Goal: Task Accomplishment & Management: Manage account settings

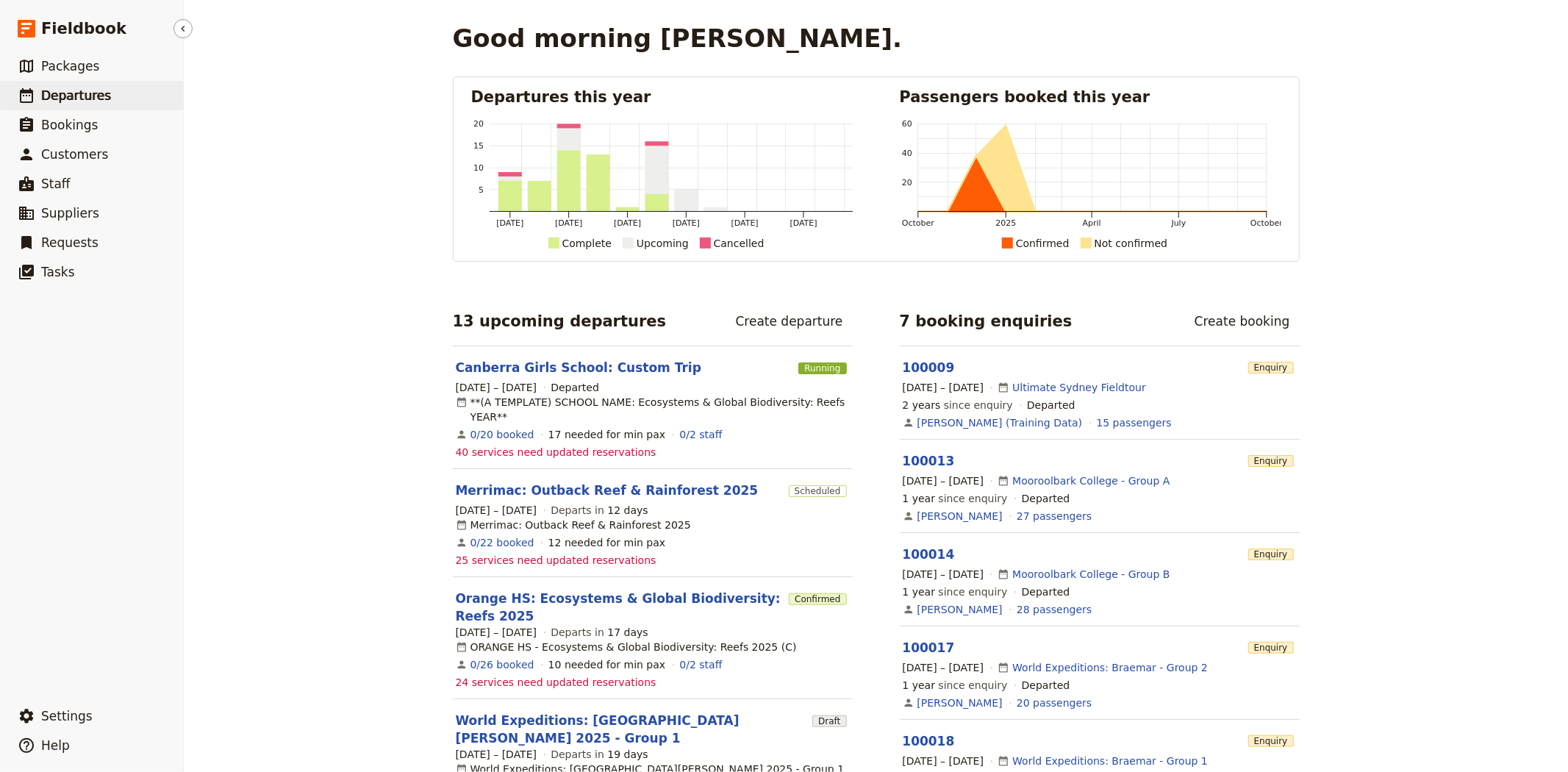
click at [105, 89] on link "​ Departures" at bounding box center [91, 96] width 183 height 30
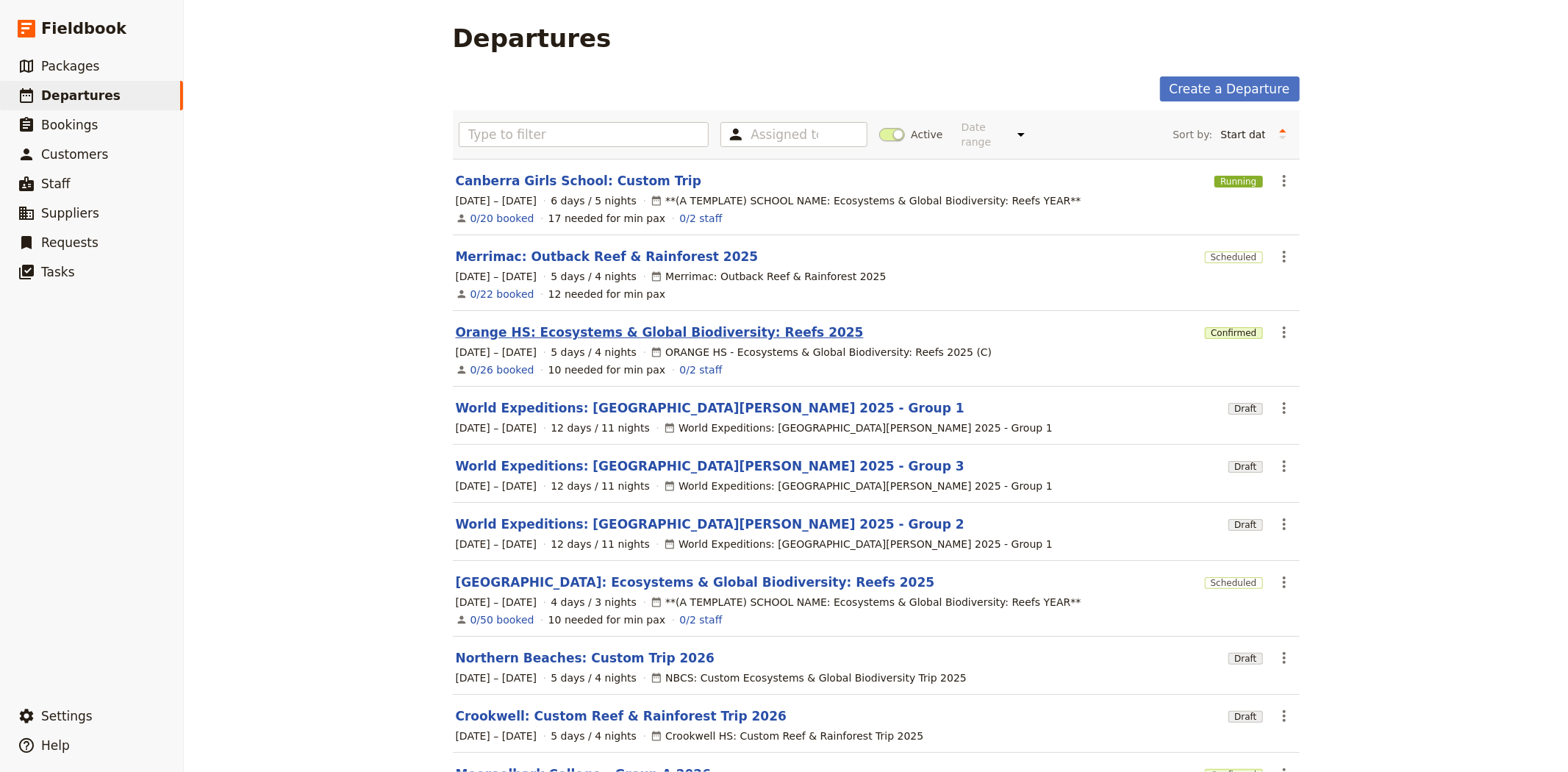
click at [539, 323] on link "Orange HS: Ecosystems & Global Biodiversity: Reefs 2025" at bounding box center [660, 332] width 408 height 18
click at [576, 248] on link "Merrimac: Outback Reef & Rainforest 2025" at bounding box center [607, 257] width 303 height 18
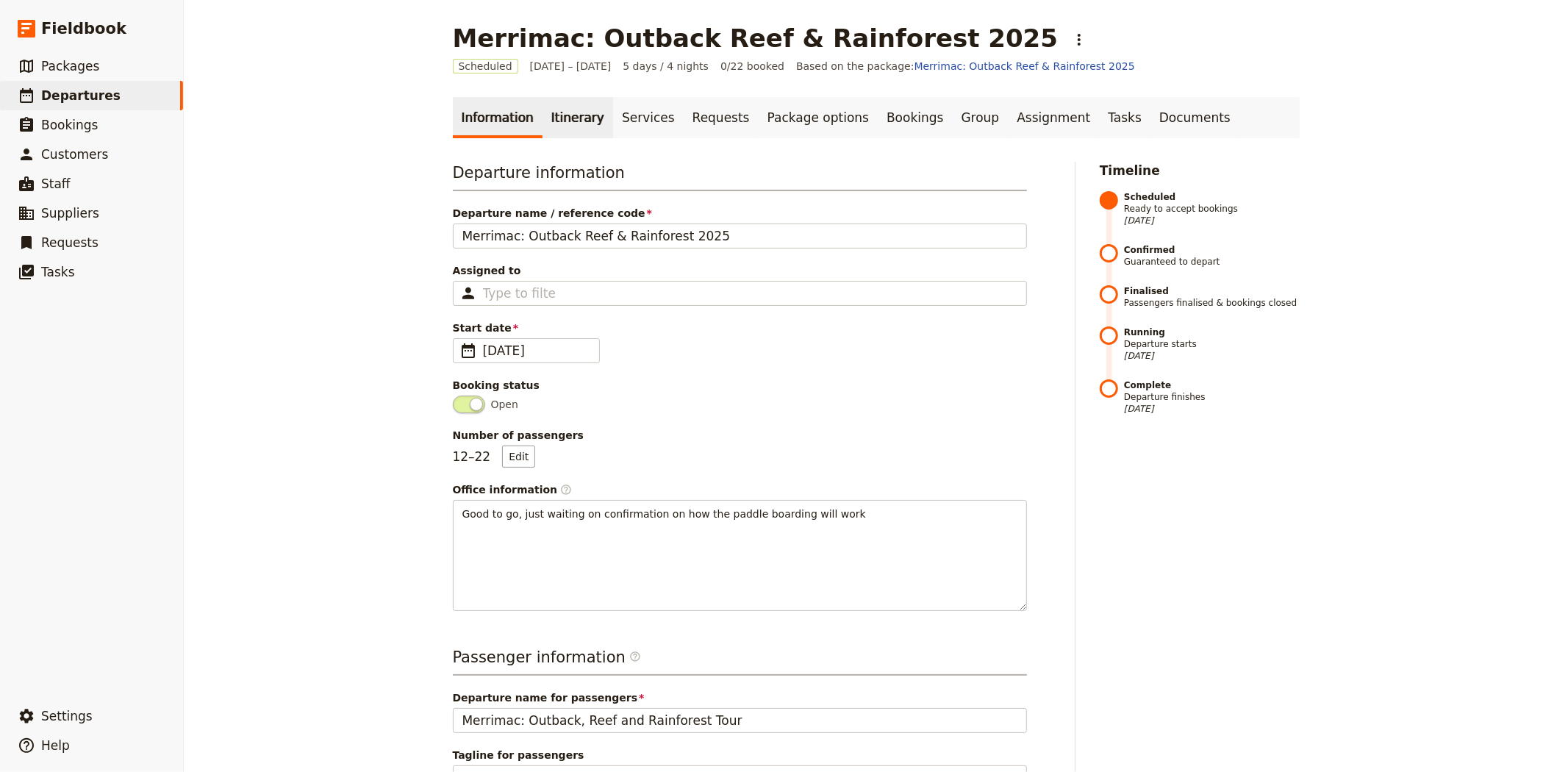
click at [569, 113] on link "Itinerary" at bounding box center [577, 117] width 71 height 41
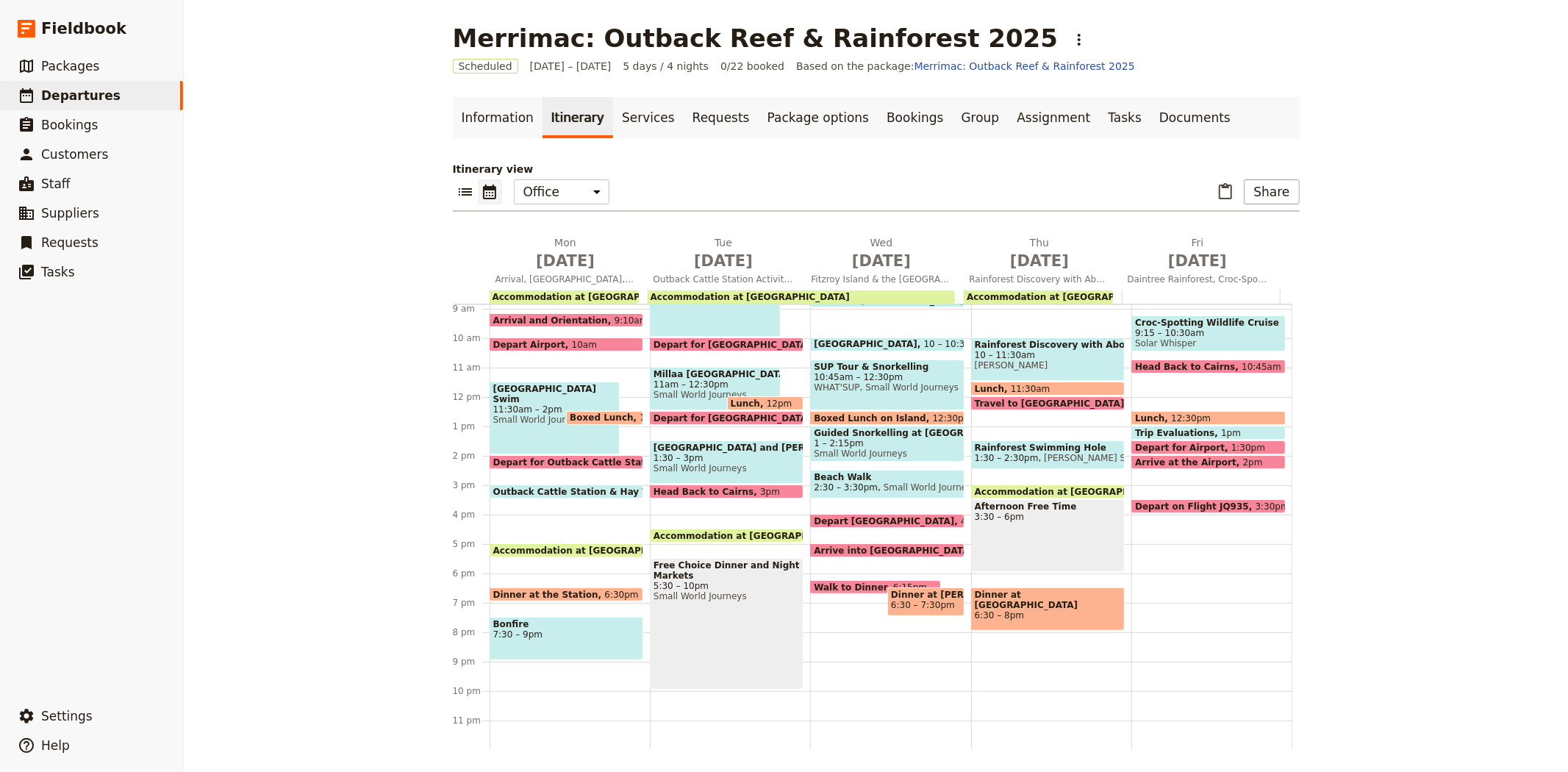
scroll to position [180, 0]
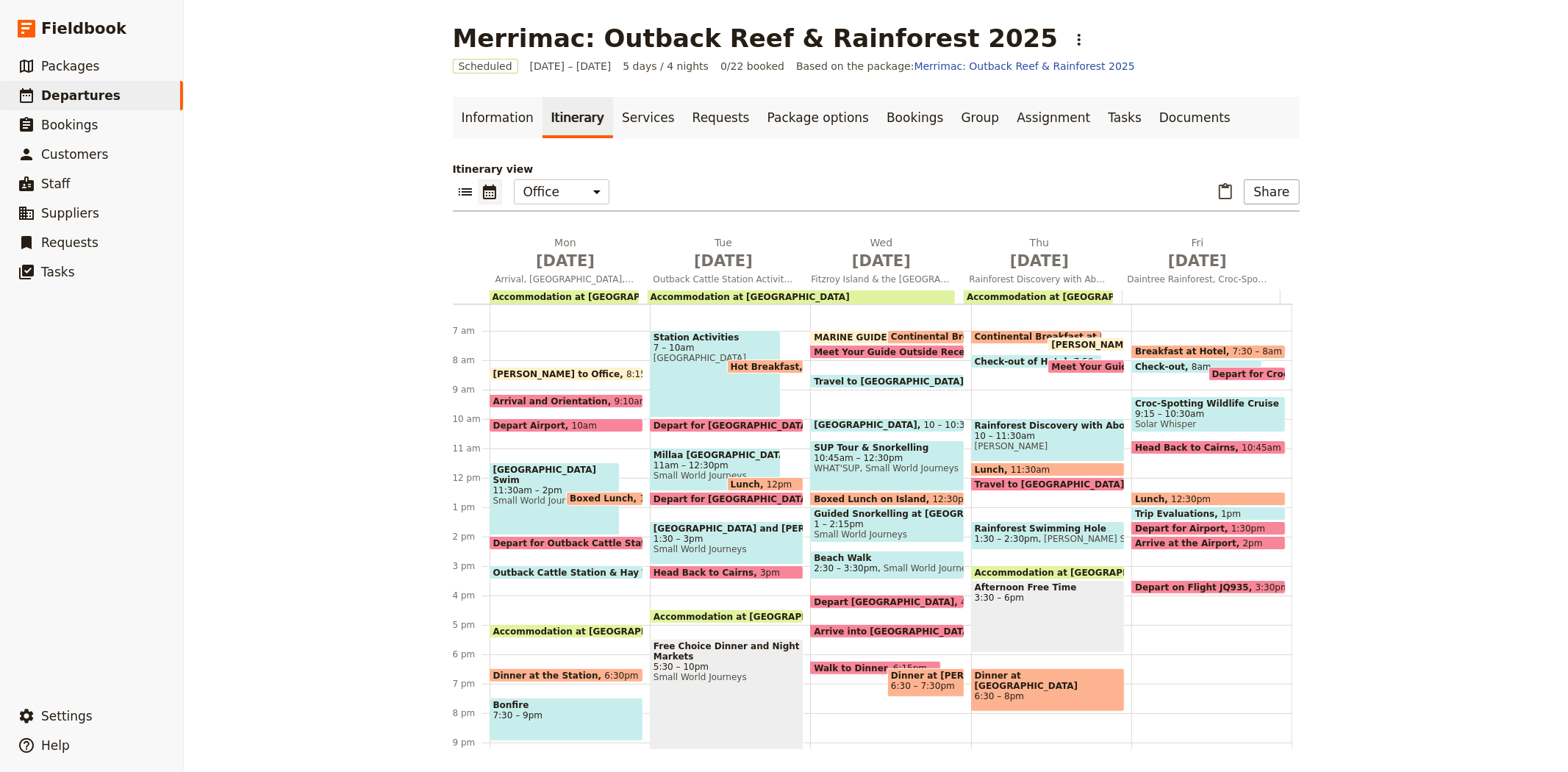
click at [566, 371] on span "[PERSON_NAME] to Office" at bounding box center [560, 373] width 133 height 10
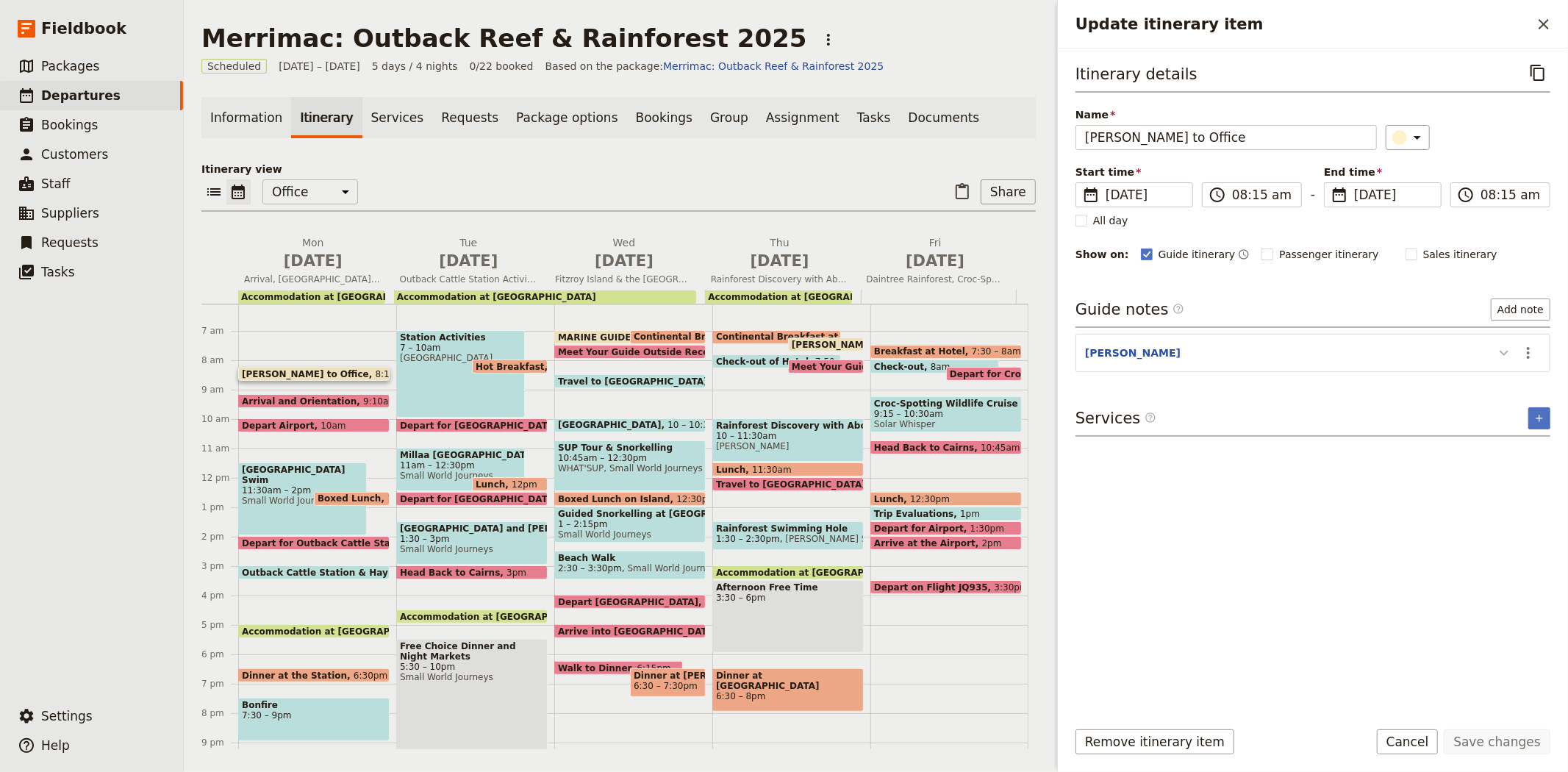
click at [1501, 351] on icon "Update itinerary item" at bounding box center [1504, 353] width 9 height 5
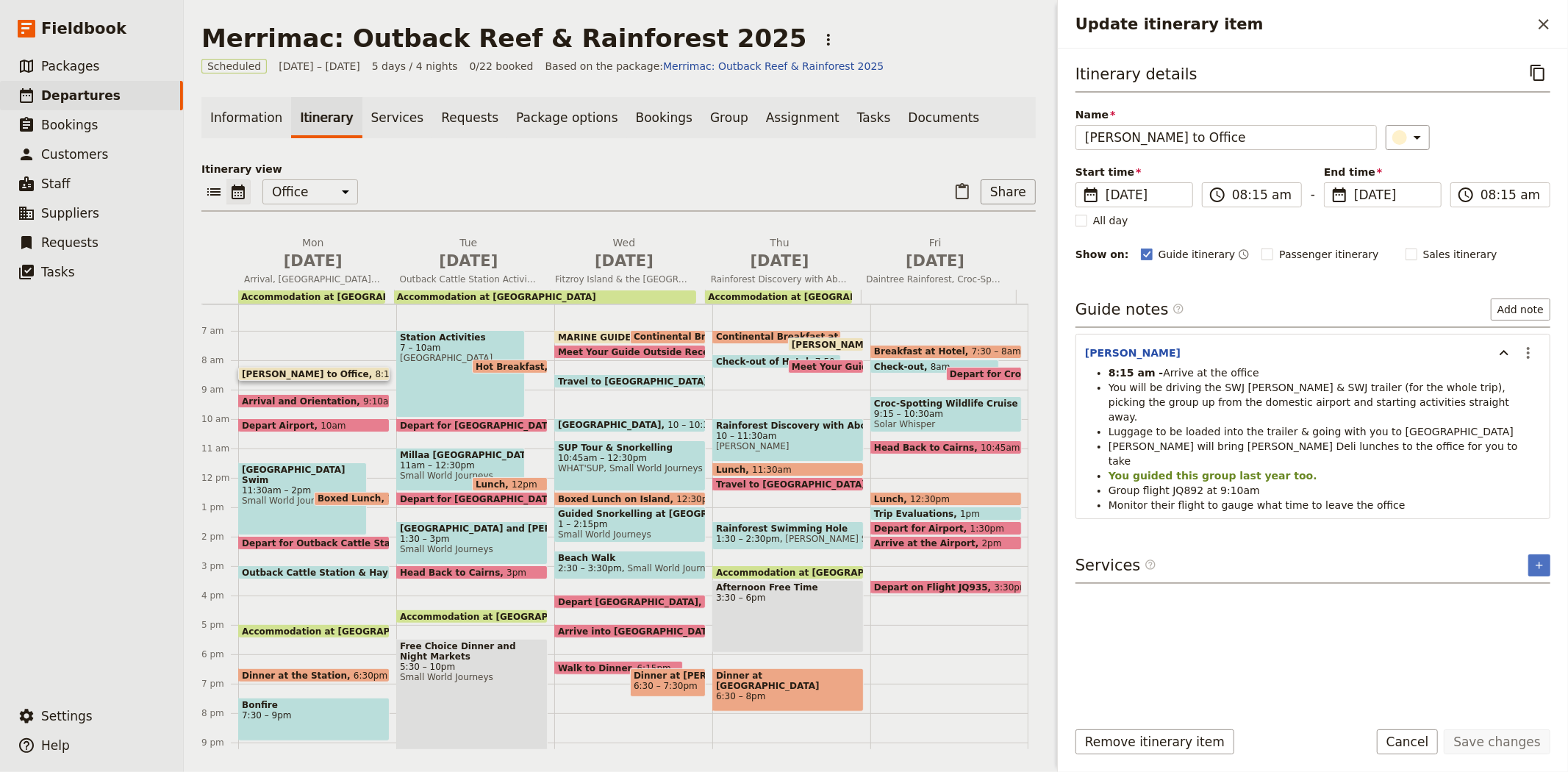
click at [516, 213] on div "Itinerary view ​ ​ Office Guide Passenger Sales ​ Share [DATE] Arrival, [GEOGRA…" at bounding box center [618, 456] width 835 height 588
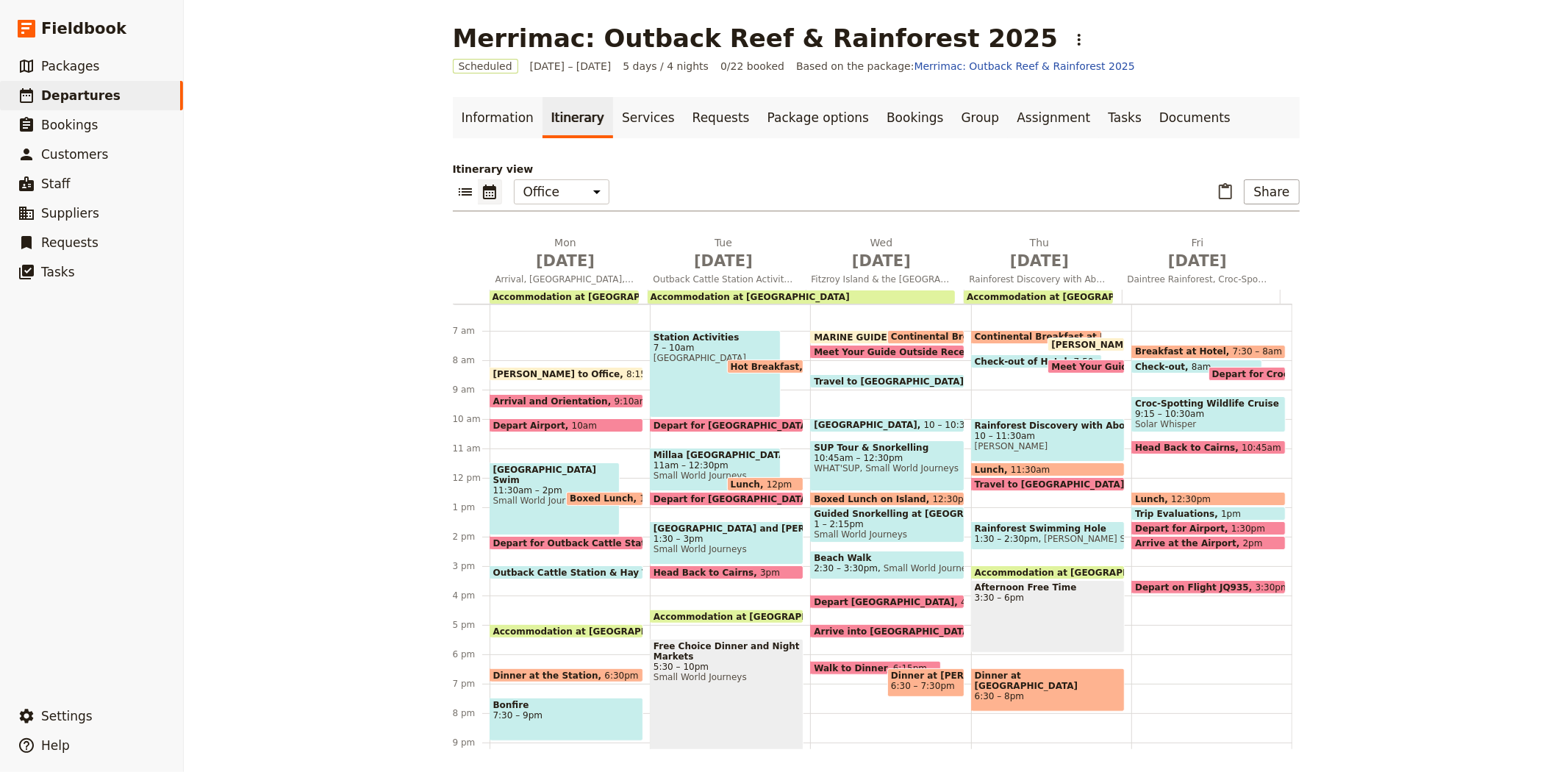
click at [734, 344] on span "7 – 10am" at bounding box center [715, 348] width 124 height 11
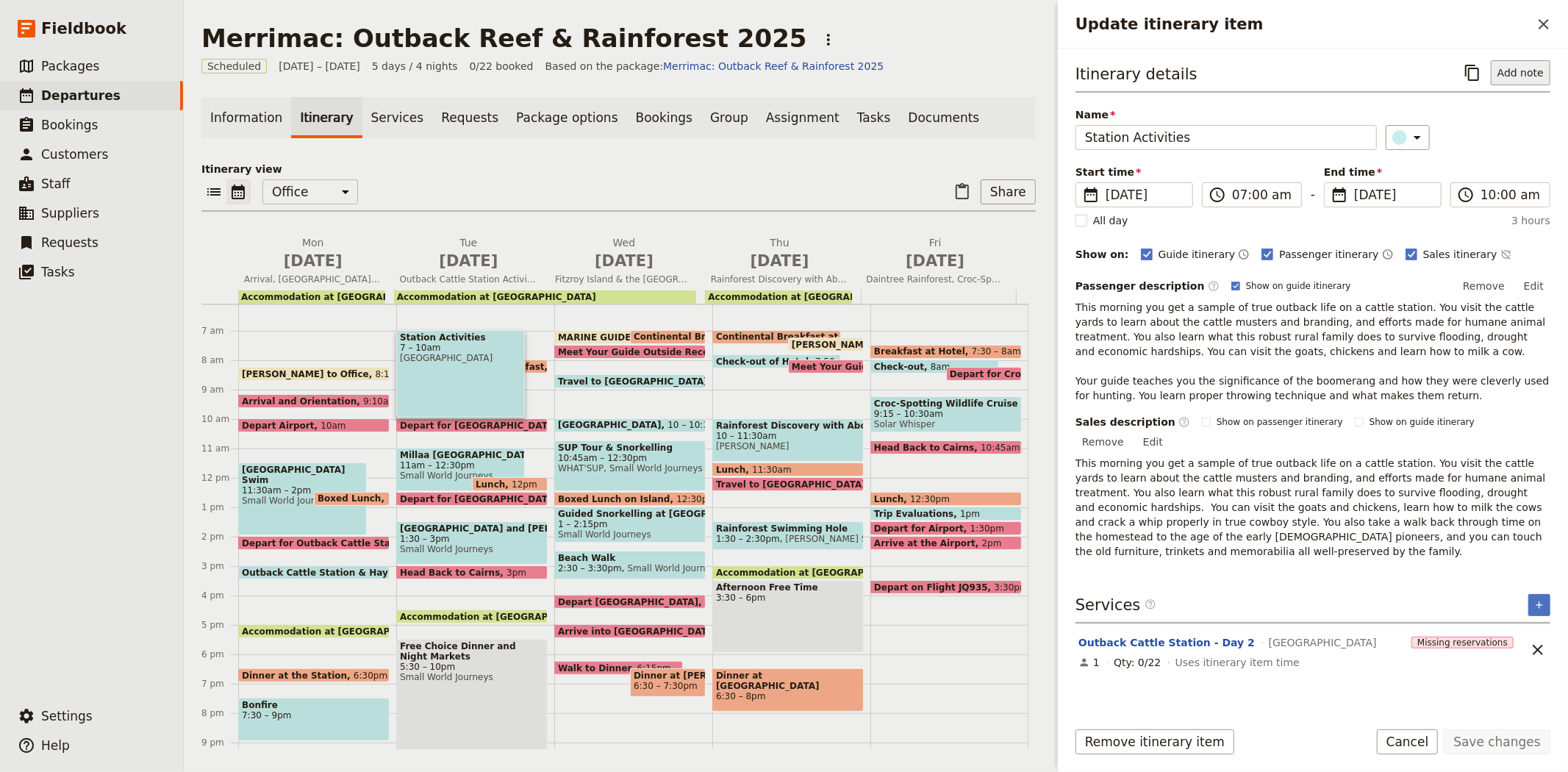
click at [1519, 72] on button "Add note" at bounding box center [1521, 73] width 60 height 25
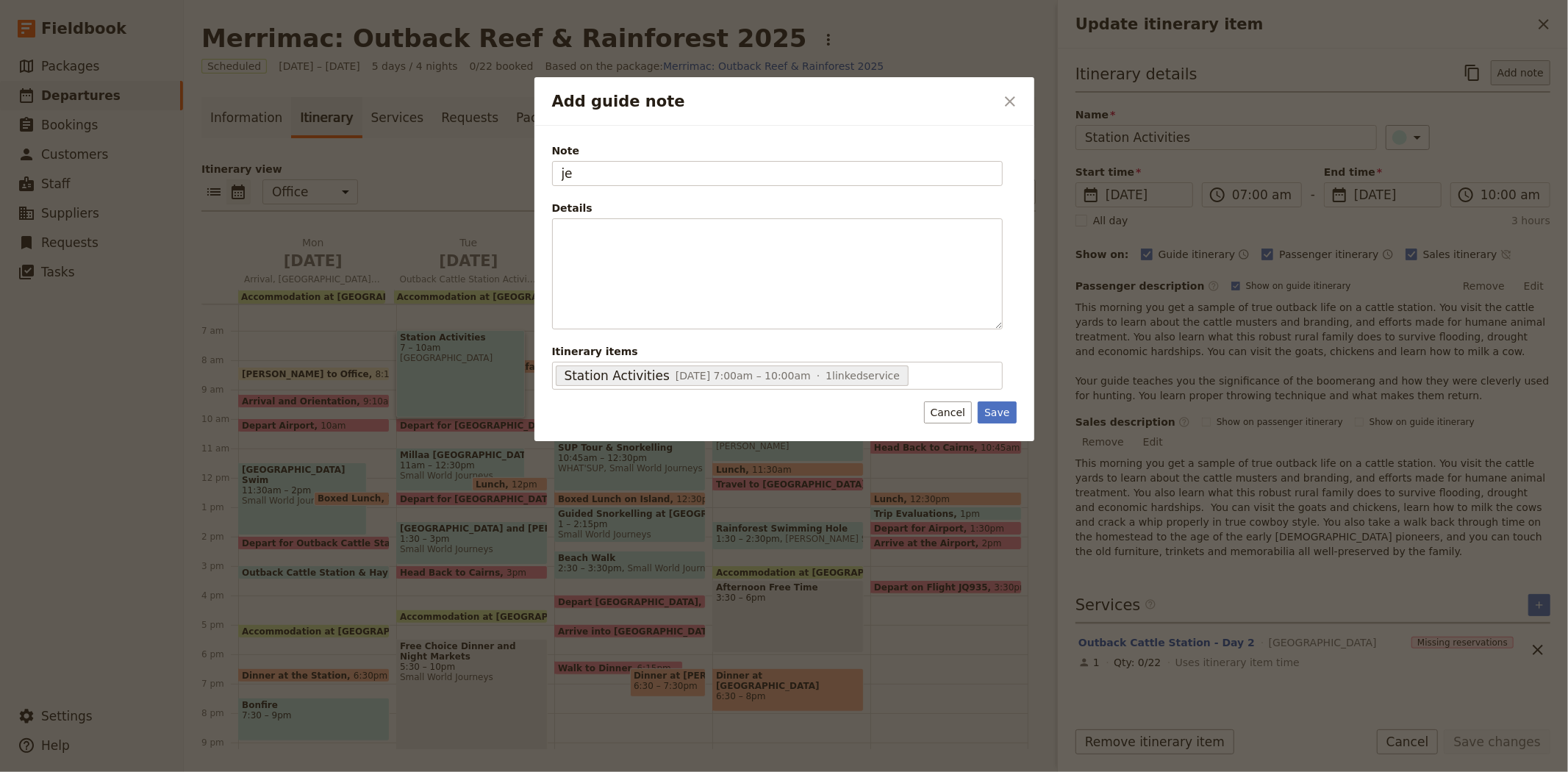
type input "j"
type input "[PERSON_NAME]"
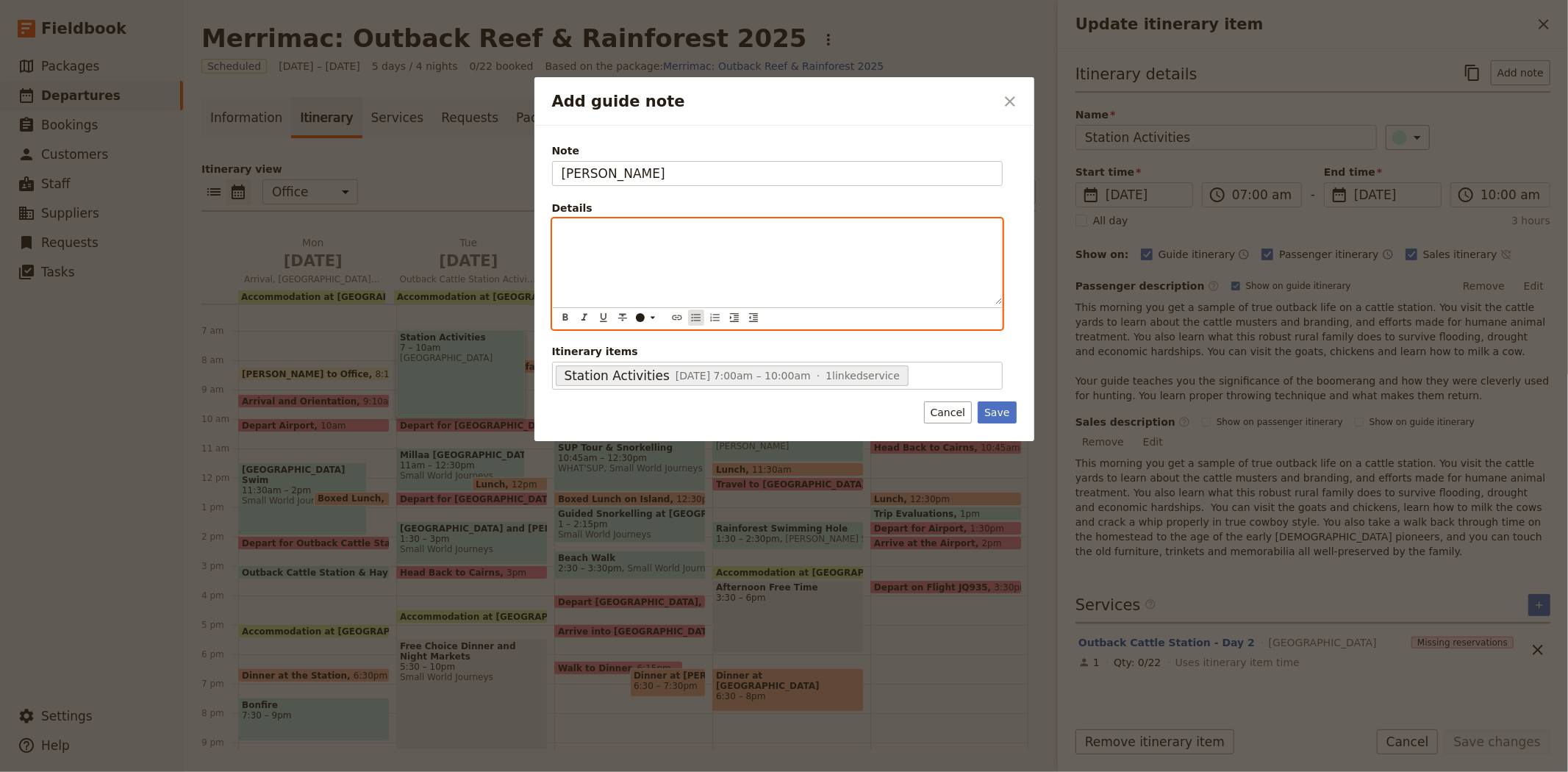
click at [701, 313] on icon "Bulleted list" at bounding box center [696, 317] width 11 height 11
click at [741, 244] on div "[PERSON_NAME] has arranged for" at bounding box center [777, 273] width 449 height 110
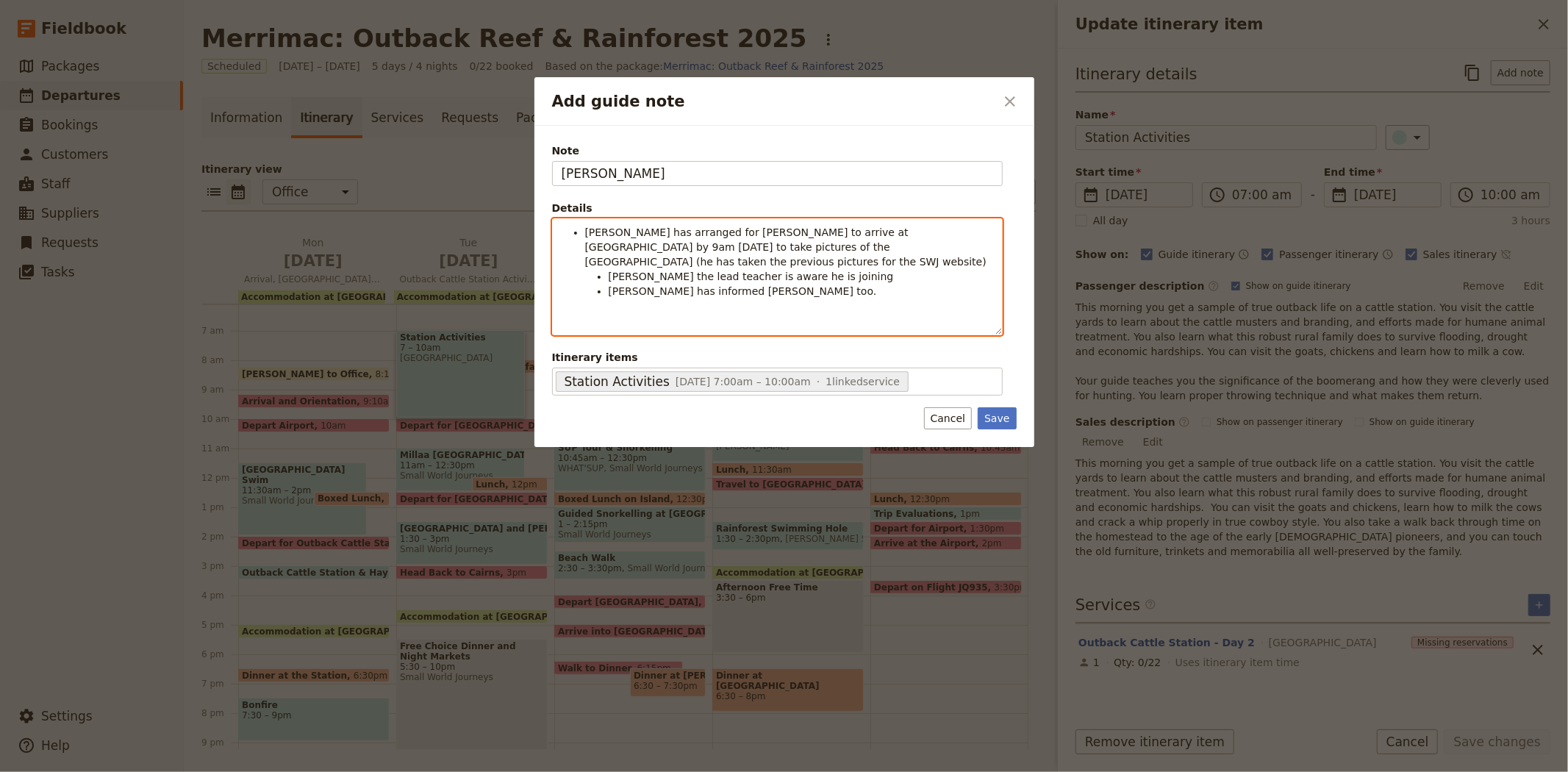
click at [752, 293] on div "[PERSON_NAME] has arranged for [PERSON_NAME] to arrive at [GEOGRAPHIC_DATA] by …" at bounding box center [777, 277] width 449 height 116
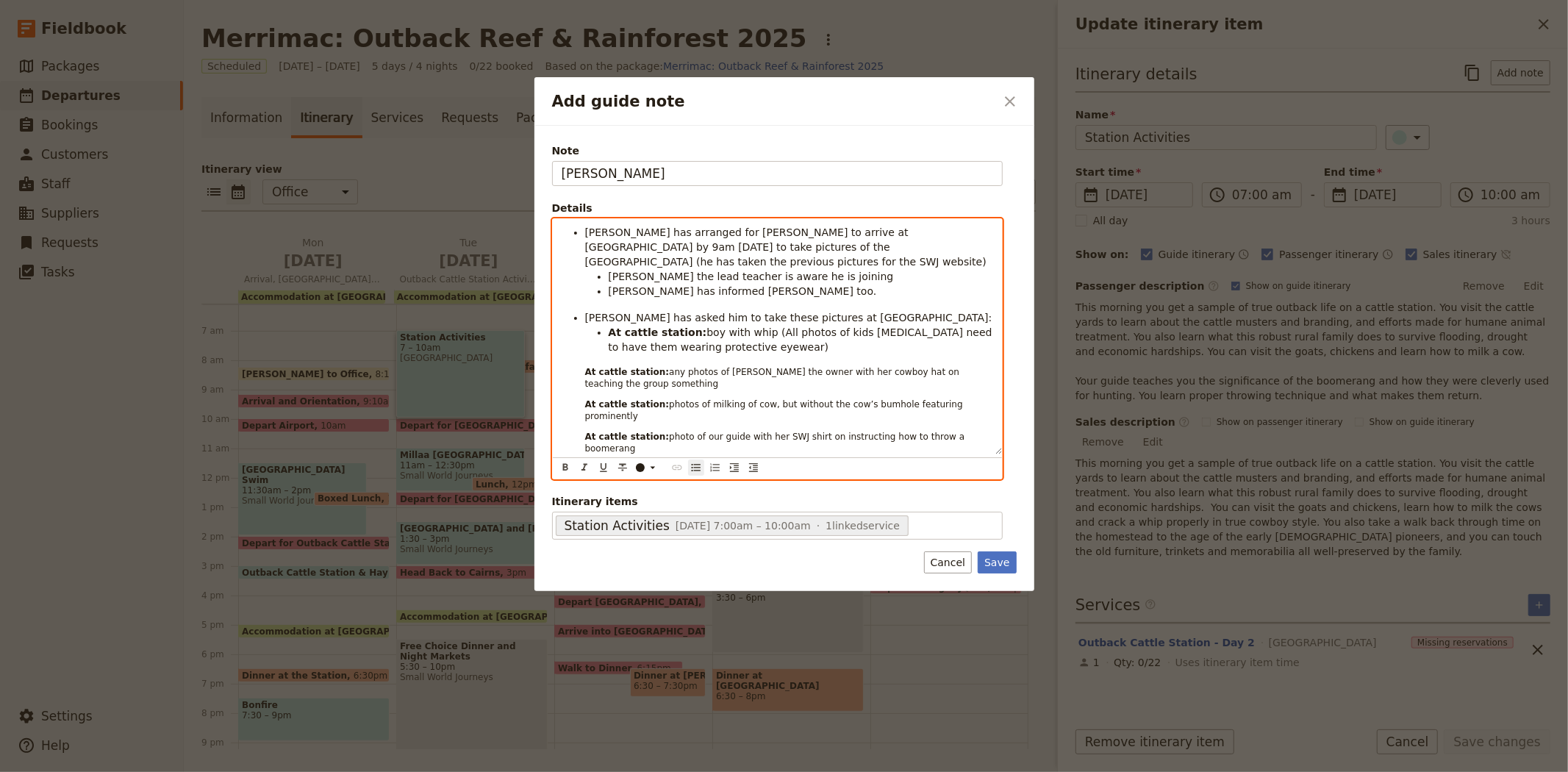
drag, startPoint x: 964, startPoint y: 443, endPoint x: 585, endPoint y: 315, distance: 400.0
click at [585, 325] on li "At cattle station: boy with whip (All photos of kids [MEDICAL_DATA] need to hav…" at bounding box center [789, 416] width 408 height 182
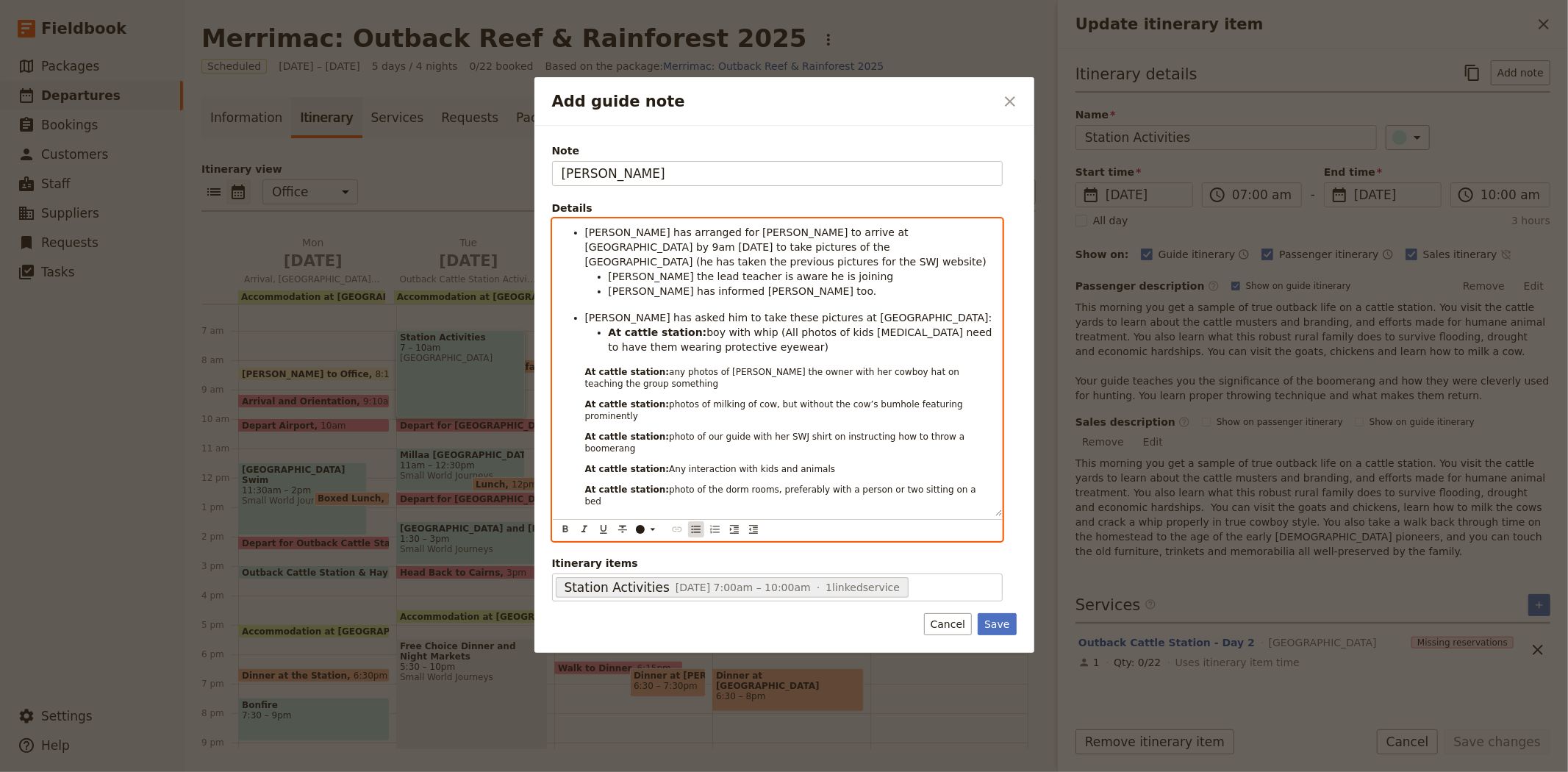
click at [692, 526] on icon "Bulleted list" at bounding box center [696, 529] width 9 height 7
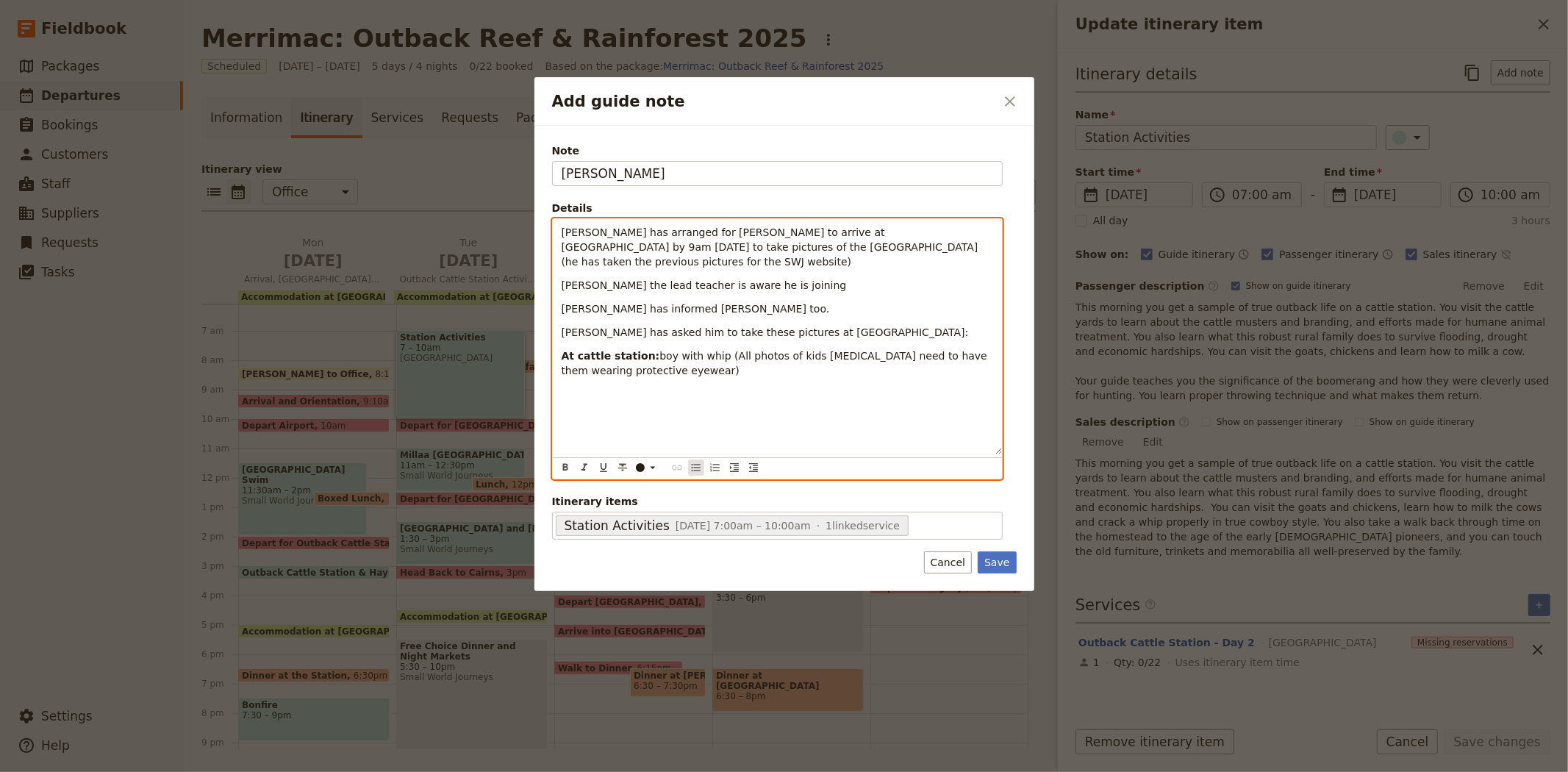
click at [692, 464] on icon "Bulleted list" at bounding box center [696, 468] width 9 height 7
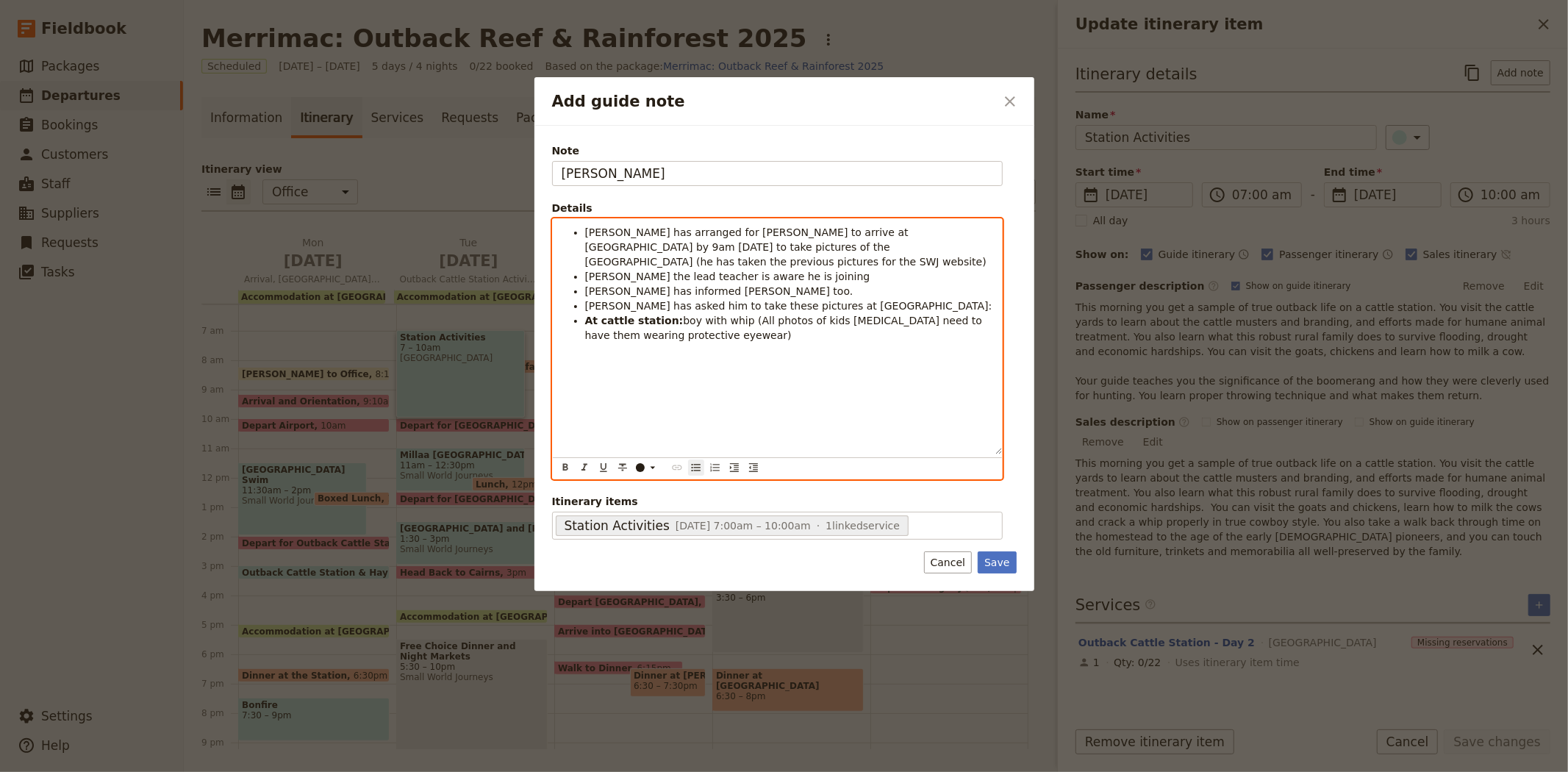
click at [679, 323] on li "At cattle station: boy with whip (All photos of kids [MEDICAL_DATA] need to hav…" at bounding box center [789, 329] width 408 height 30
drag, startPoint x: 697, startPoint y: 318, endPoint x: 576, endPoint y: 309, distance: 121.3
click at [585, 314] on li "At cattle station: boy with whip (All photos of kids [MEDICAL_DATA] need to hav…" at bounding box center [789, 329] width 408 height 30
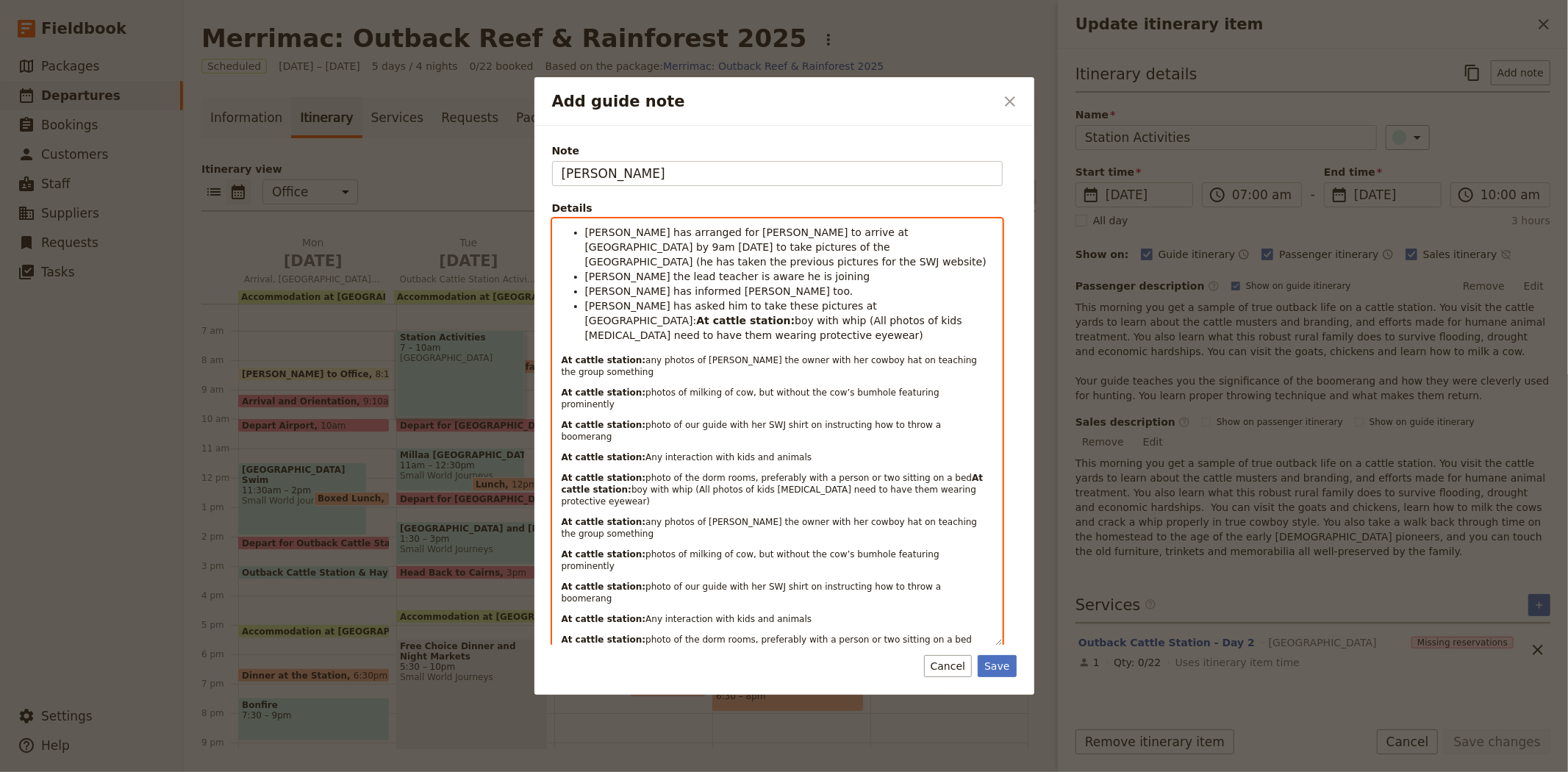
click at [923, 473] on strong "At cattle station:" at bounding box center [773, 484] width 425 height 22
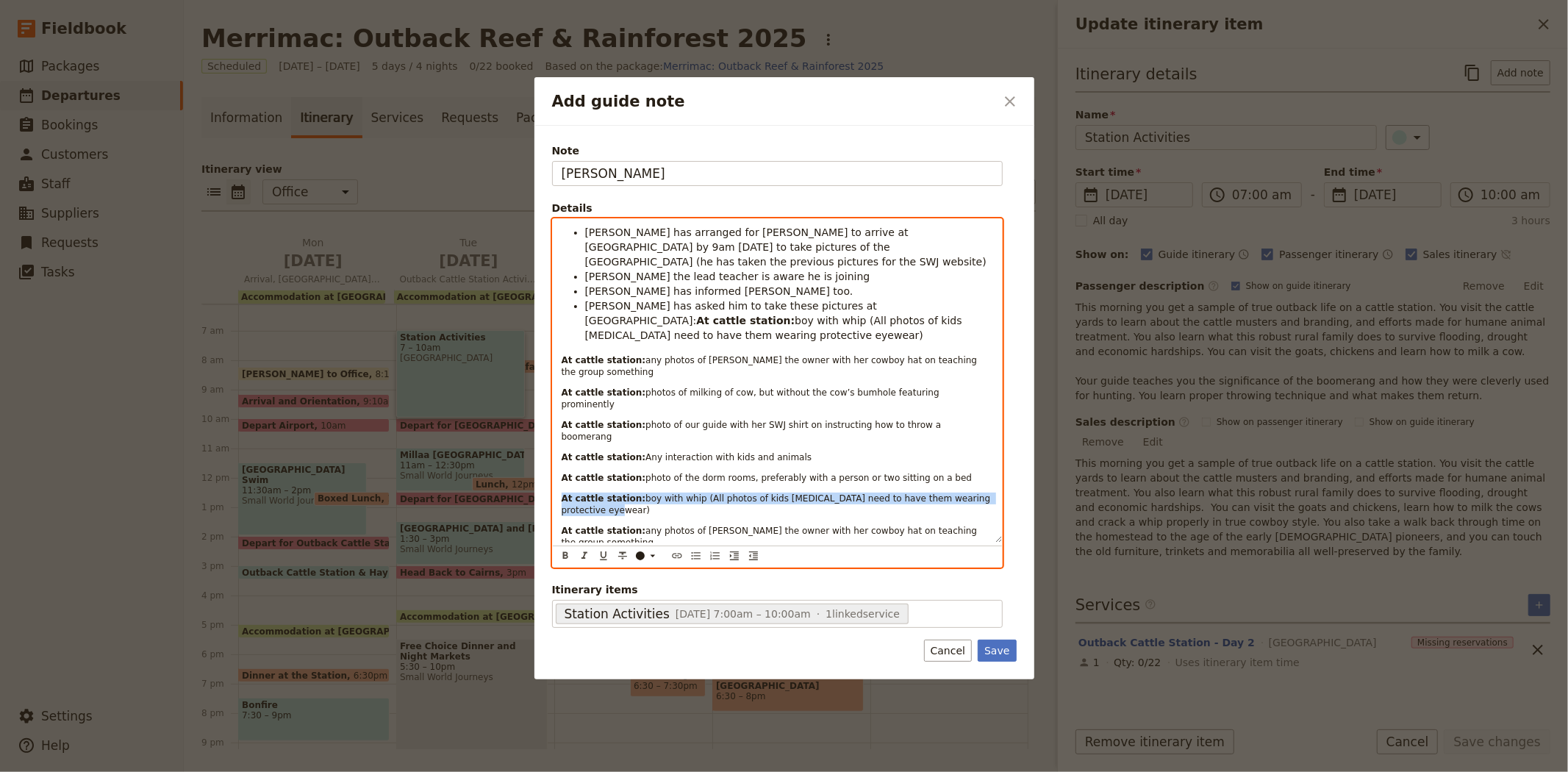
drag, startPoint x: 999, startPoint y: 437, endPoint x: 552, endPoint y: 436, distance: 447.0
click at [553, 436] on div "[PERSON_NAME] has arranged for [PERSON_NAME] to arrive at [GEOGRAPHIC_DATA] by …" at bounding box center [777, 380] width 449 height 323
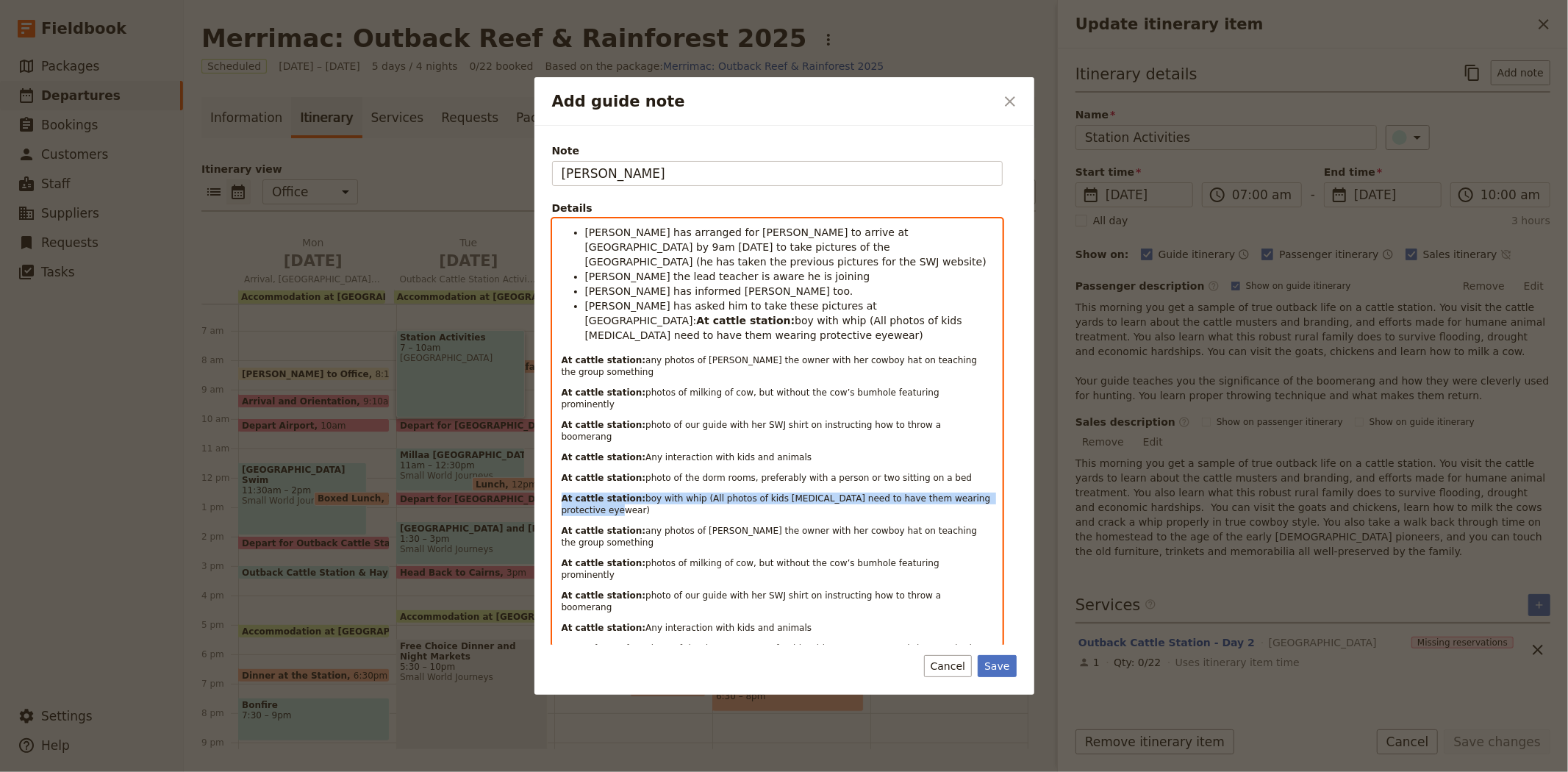
copy p "At cattle station: boy with whip (All photos of kids [MEDICAL_DATA] need to hav…"
click at [557, 329] on div "[PERSON_NAME] has arranged for [PERSON_NAME] to arrive at [GEOGRAPHIC_DATA] by …" at bounding box center [777, 436] width 449 height 436
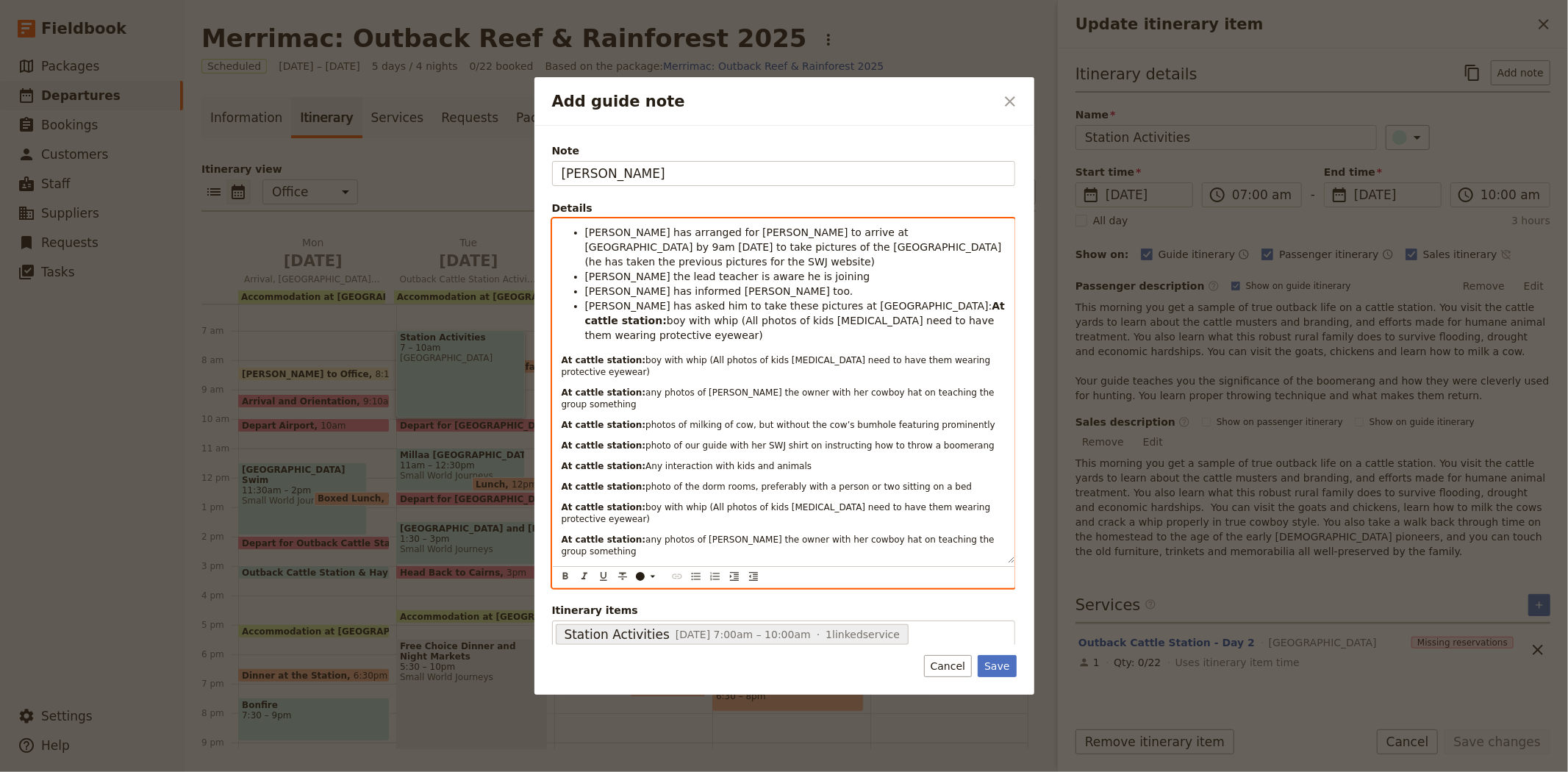
drag, startPoint x: 561, startPoint y: 452, endPoint x: 952, endPoint y: 578, distance: 410.8
click at [952, 578] on div "[PERSON_NAME] has arranged for [PERSON_NAME] to arrive at [GEOGRAPHIC_DATA] by …" at bounding box center [783, 403] width 463 height 370
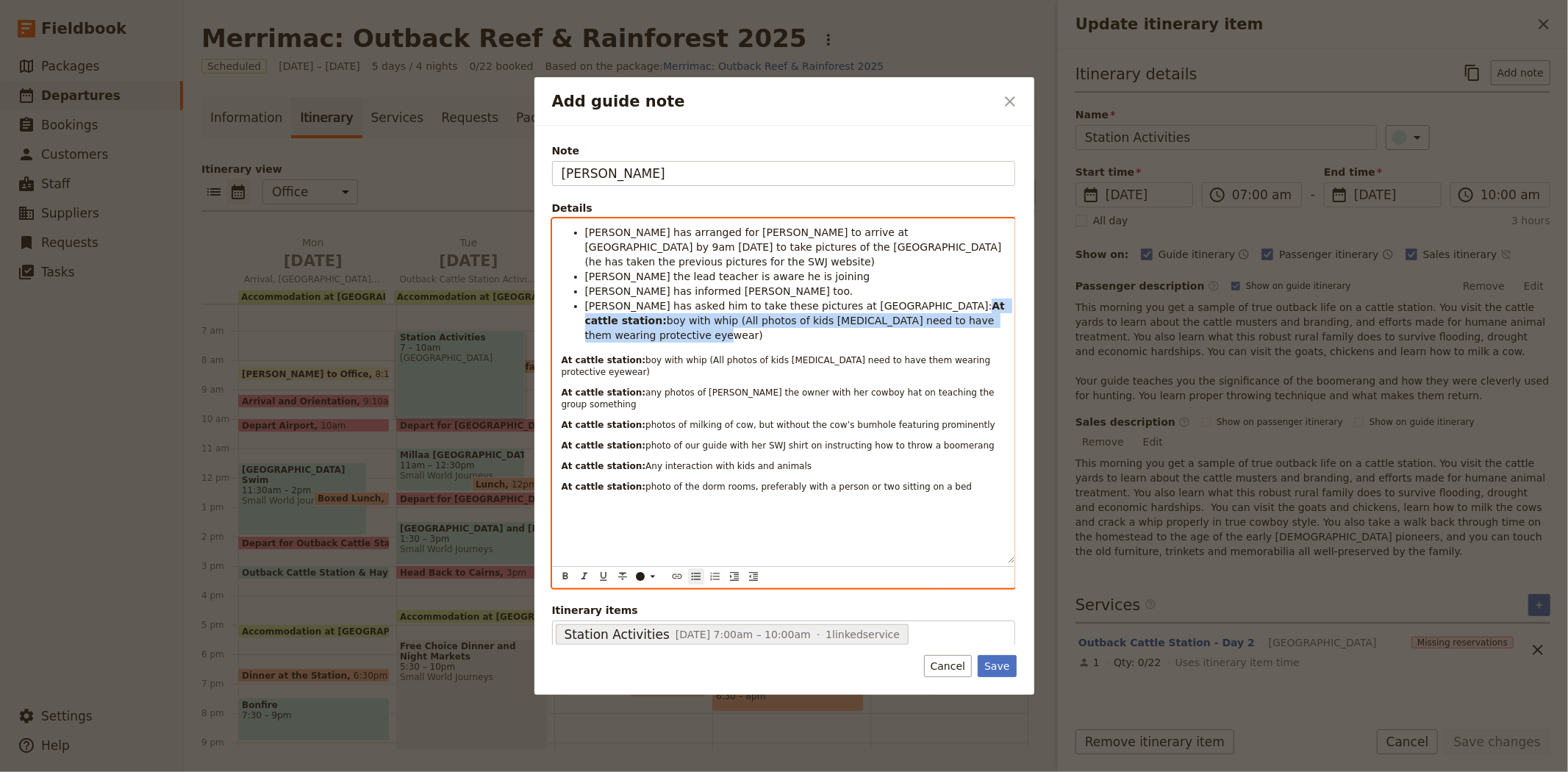
drag, startPoint x: 851, startPoint y: 292, endPoint x: 968, endPoint y: 303, distance: 117.5
click at [968, 303] on li "[PERSON_NAME] has asked him to take these pictures at [GEOGRAPHIC_DATA]: At cat…" at bounding box center [795, 321] width 420 height 44
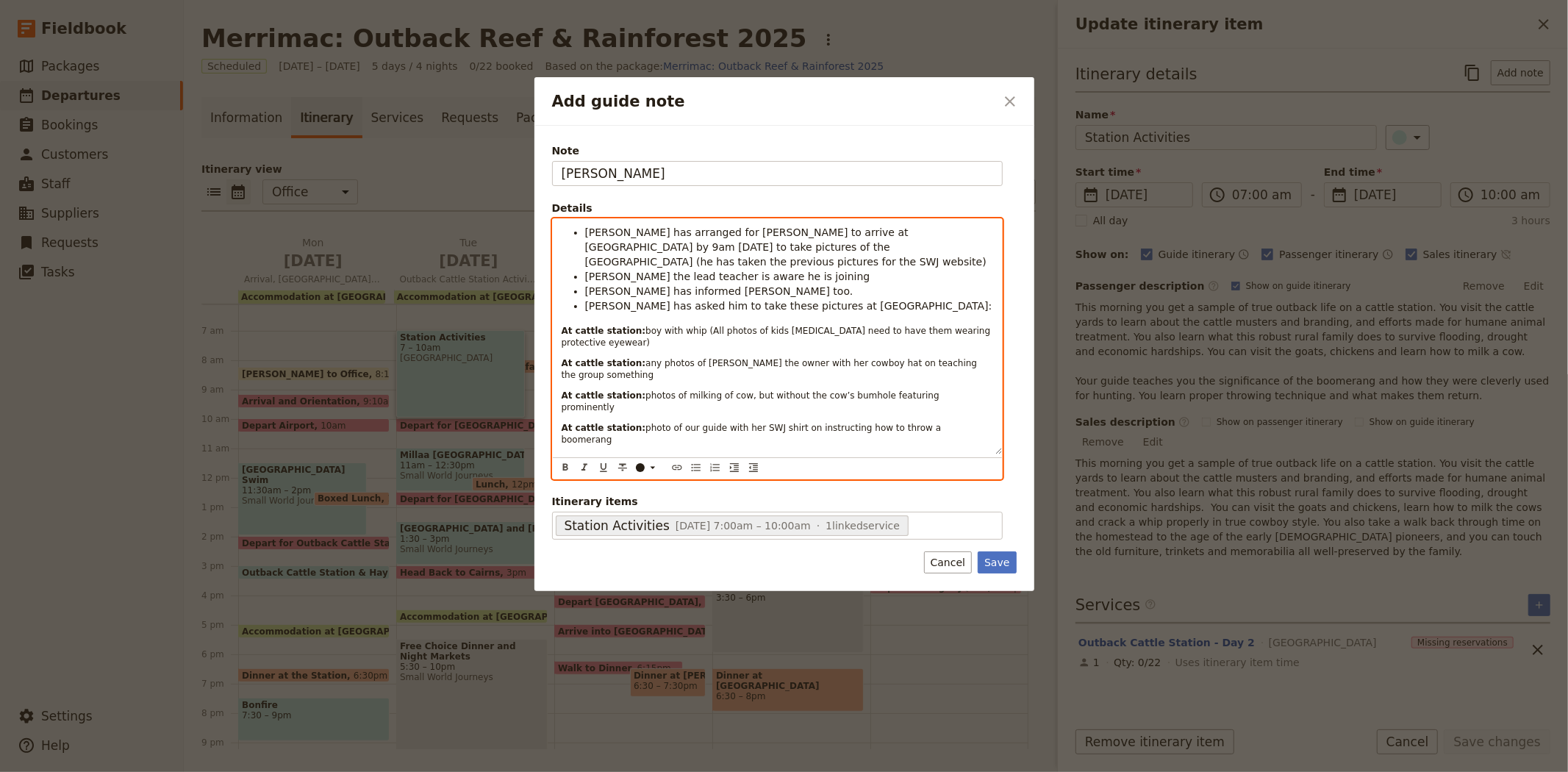
click at [893, 476] on span "photo of the dorm rooms, preferably with a person or two sitting on a bed" at bounding box center [809, 481] width 327 height 11
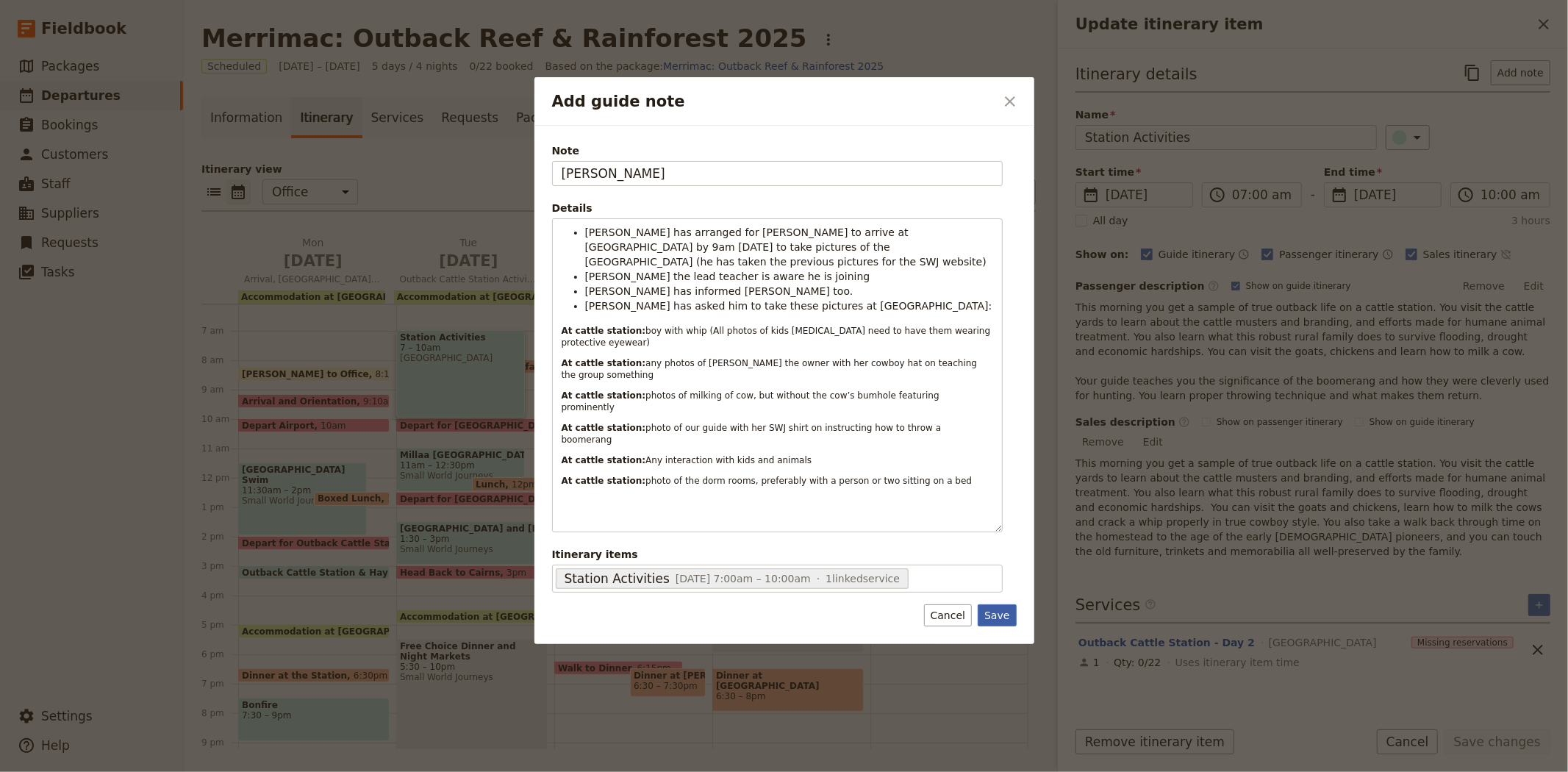
click at [995, 605] on button "Save" at bounding box center [997, 615] width 39 height 22
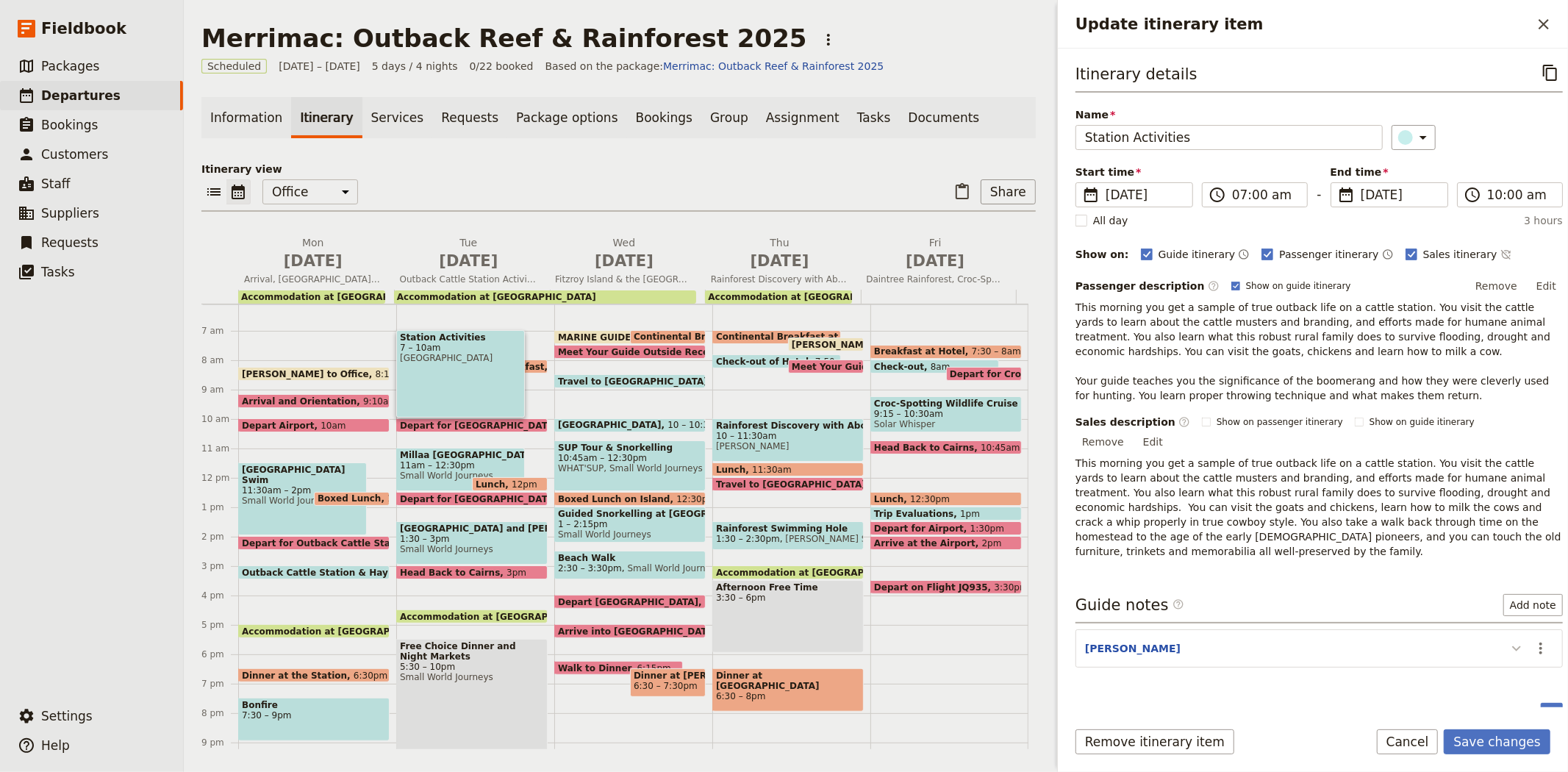
click at [1513, 636] on button "Update itinerary item" at bounding box center [1516, 648] width 24 height 25
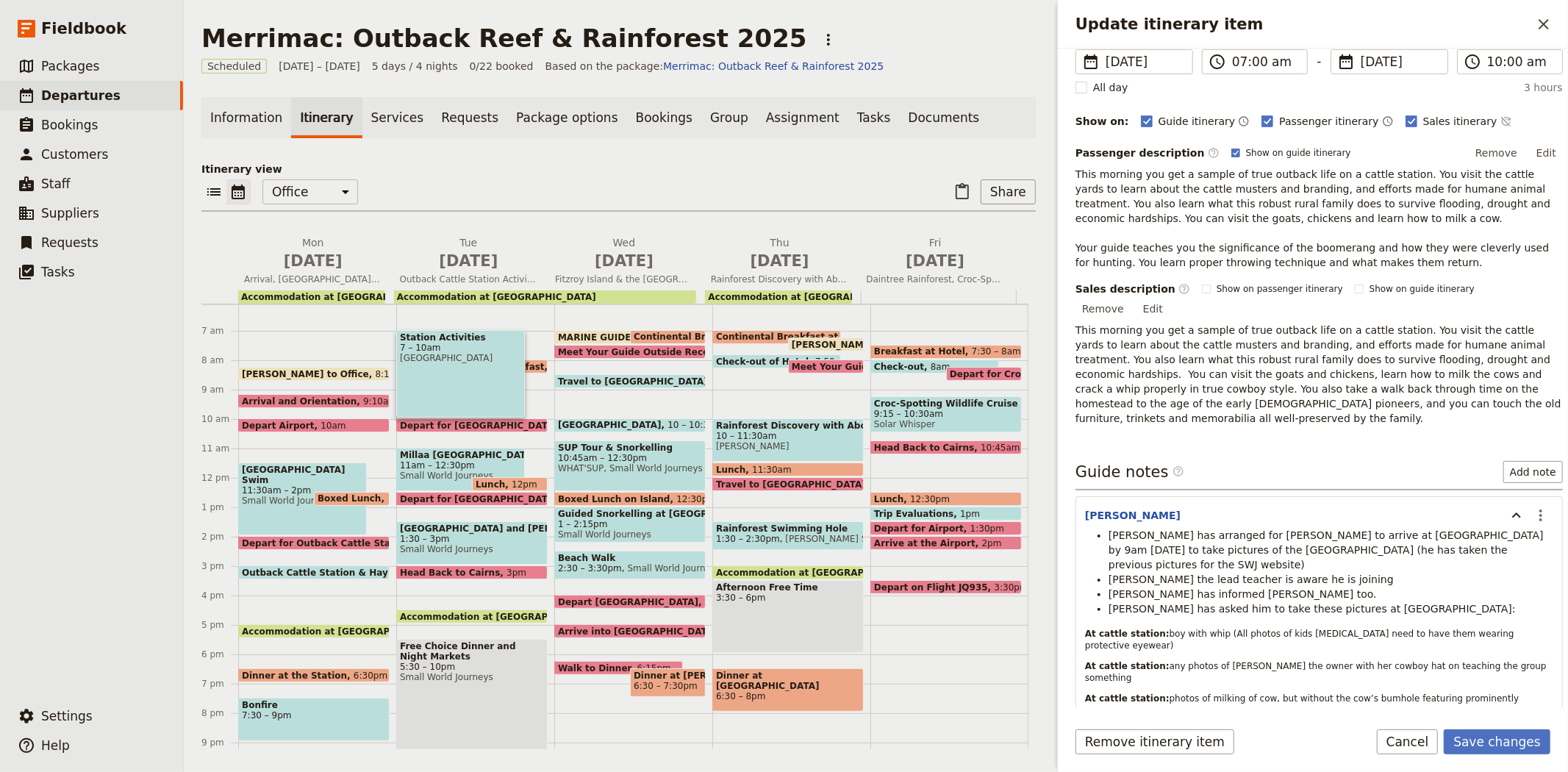
scroll to position [266, 0]
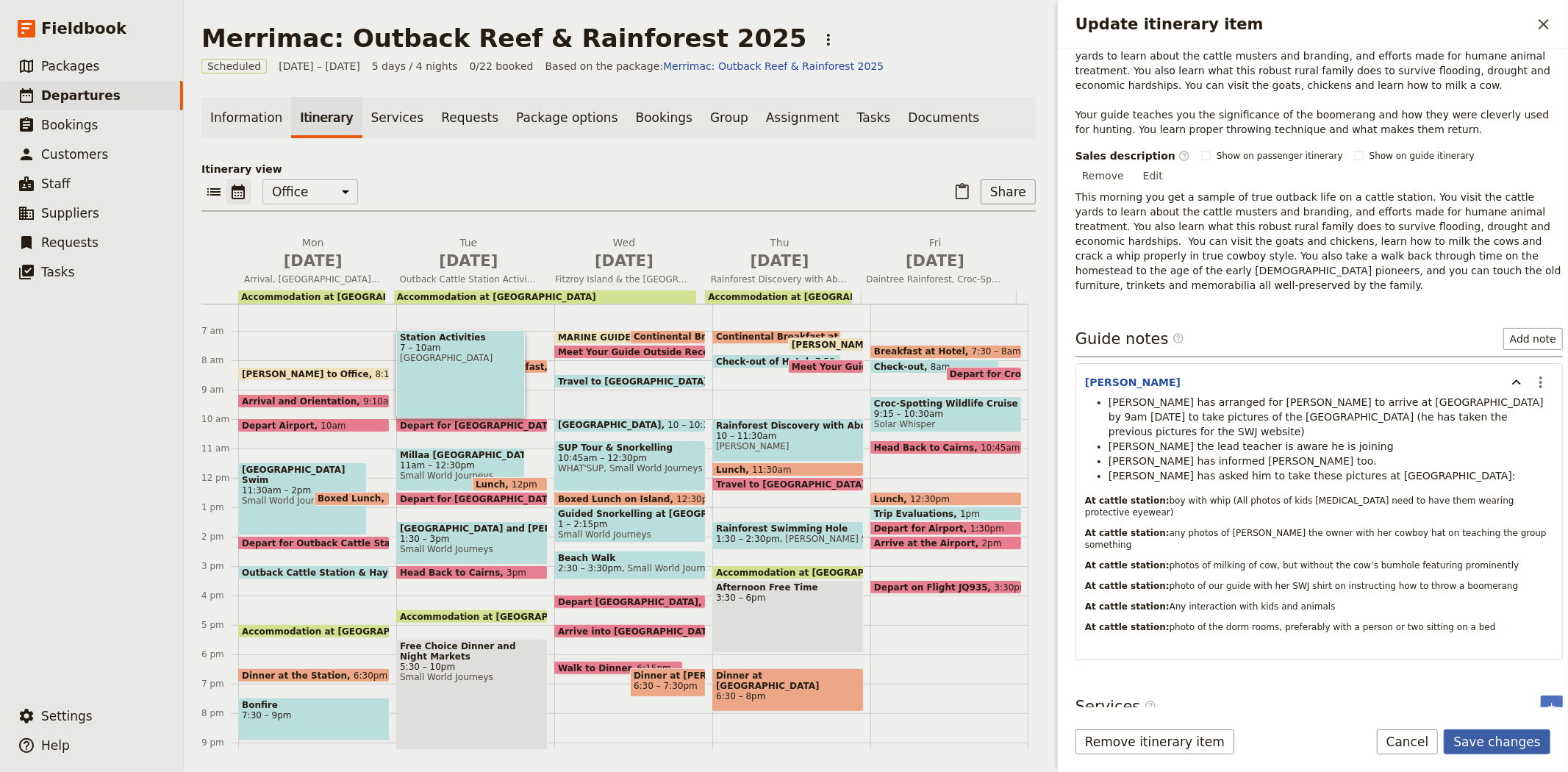
click at [1486, 740] on button "Save changes" at bounding box center [1497, 742] width 107 height 25
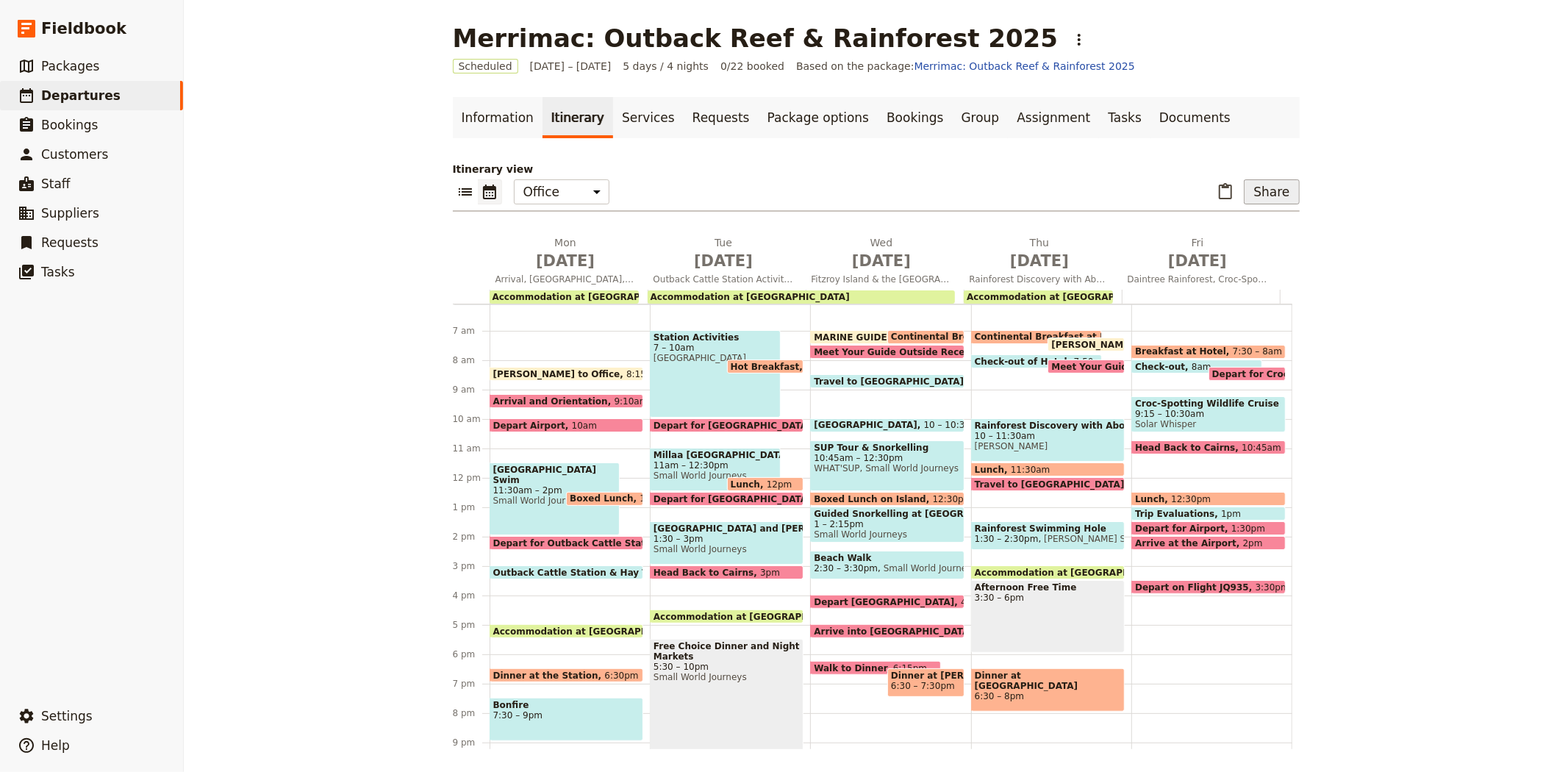
click at [1280, 185] on button "Share" at bounding box center [1271, 192] width 55 height 25
click at [1240, 230] on span "Guide itinerary" at bounding box center [1223, 224] width 77 height 15
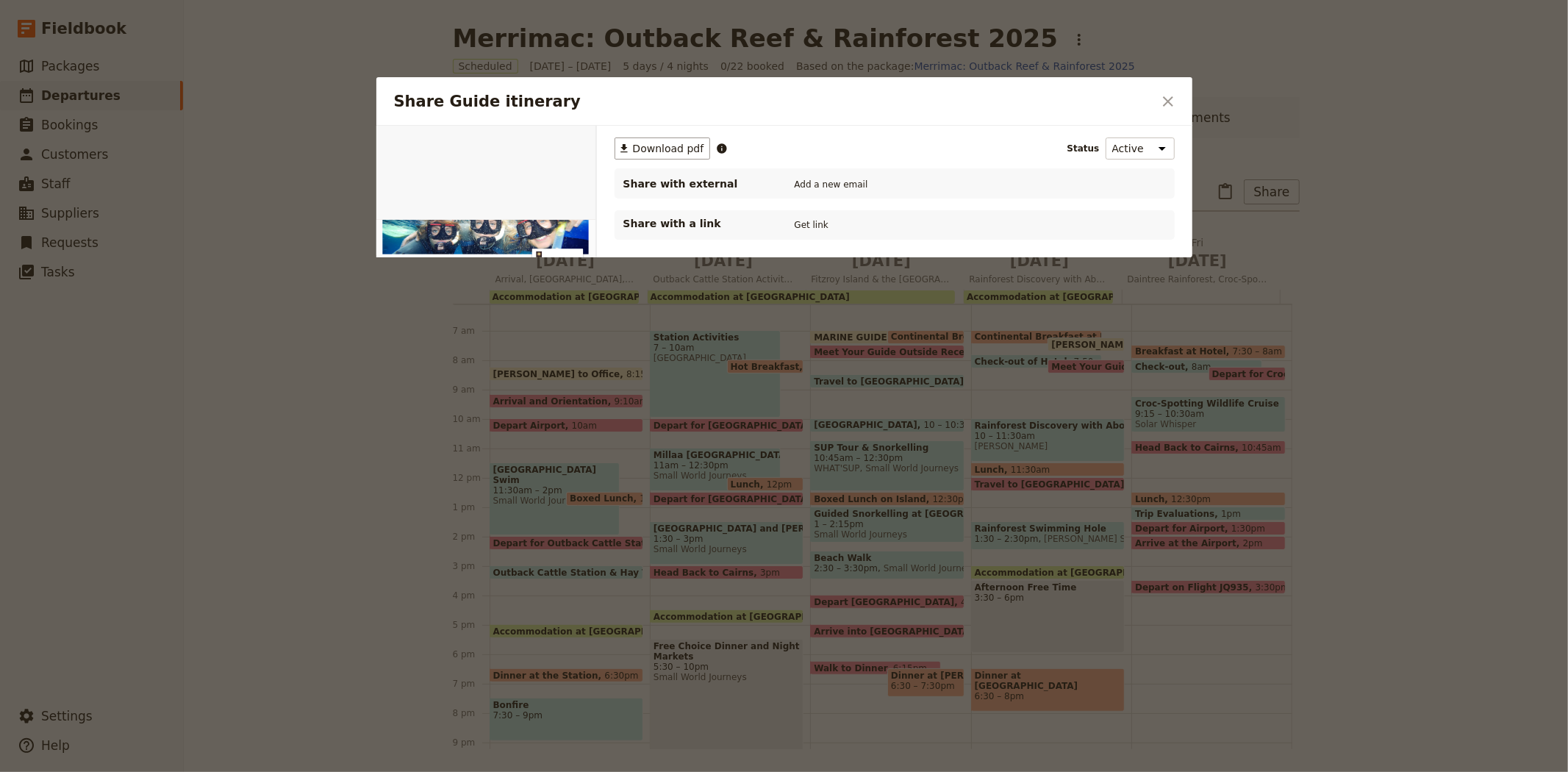
scroll to position [0, 0]
click at [552, 145] on button "PDF" at bounding box center [545, 142] width 32 height 22
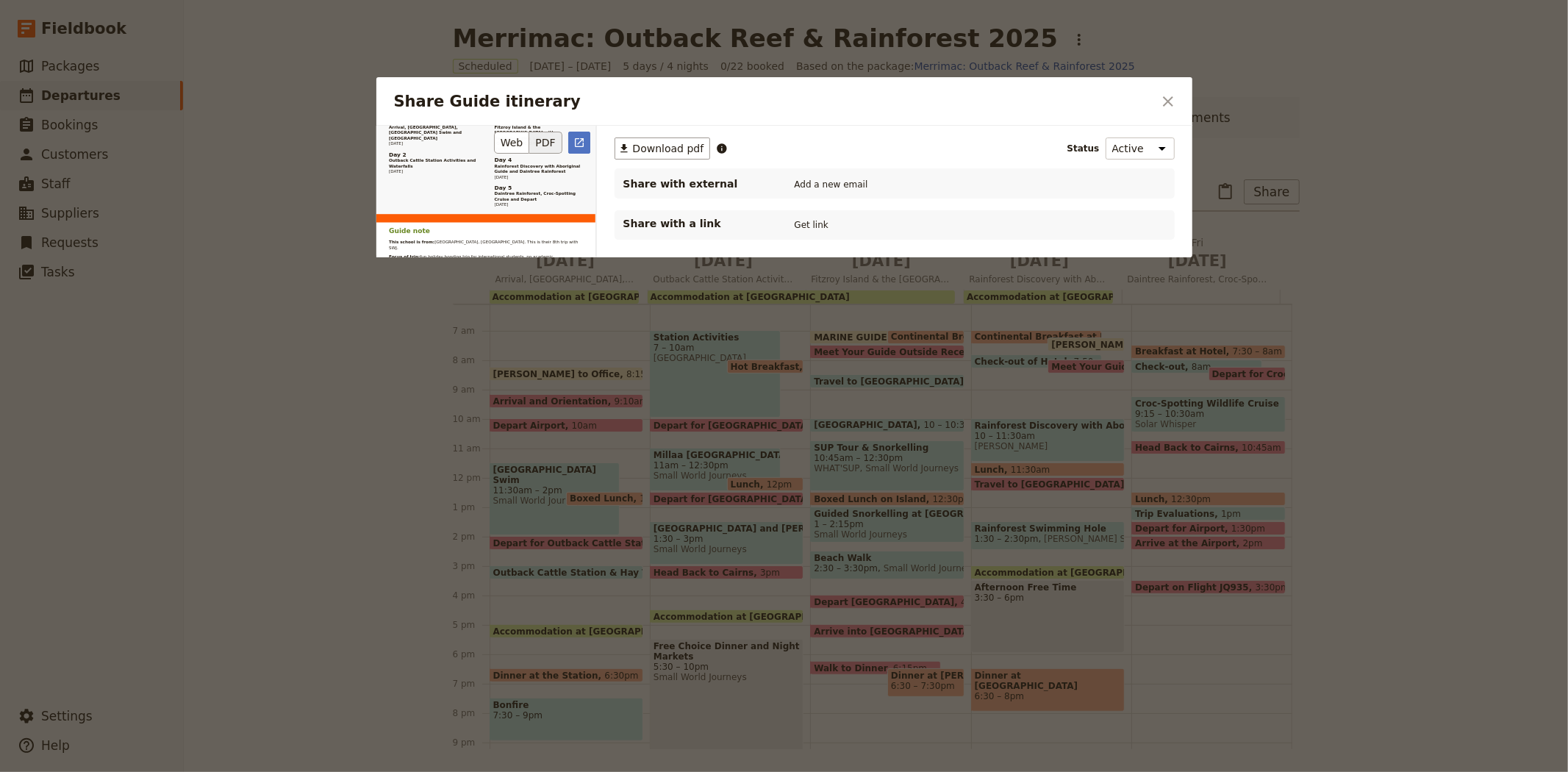
scroll to position [1062, 0]
click at [581, 131] on ul "Day 1 Arrival, [GEOGRAPHIC_DATA], [GEOGRAPHIC_DATA] Swim and Outback Cattle Sta…" at bounding box center [485, 152] width 194 height 89
click at [582, 139] on icon "Open full preview" at bounding box center [579, 142] width 11 height 11
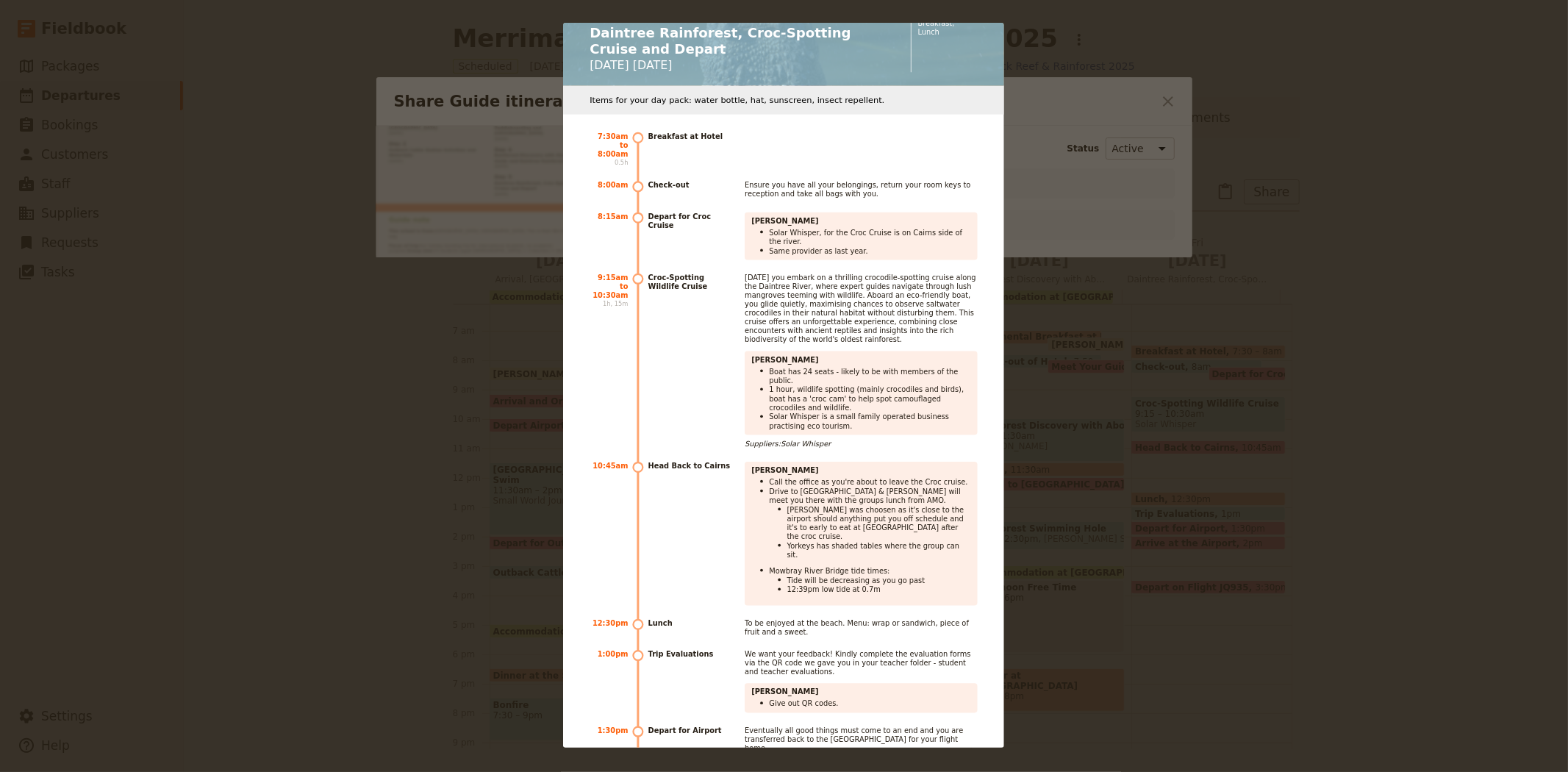
scroll to position [9201, 0]
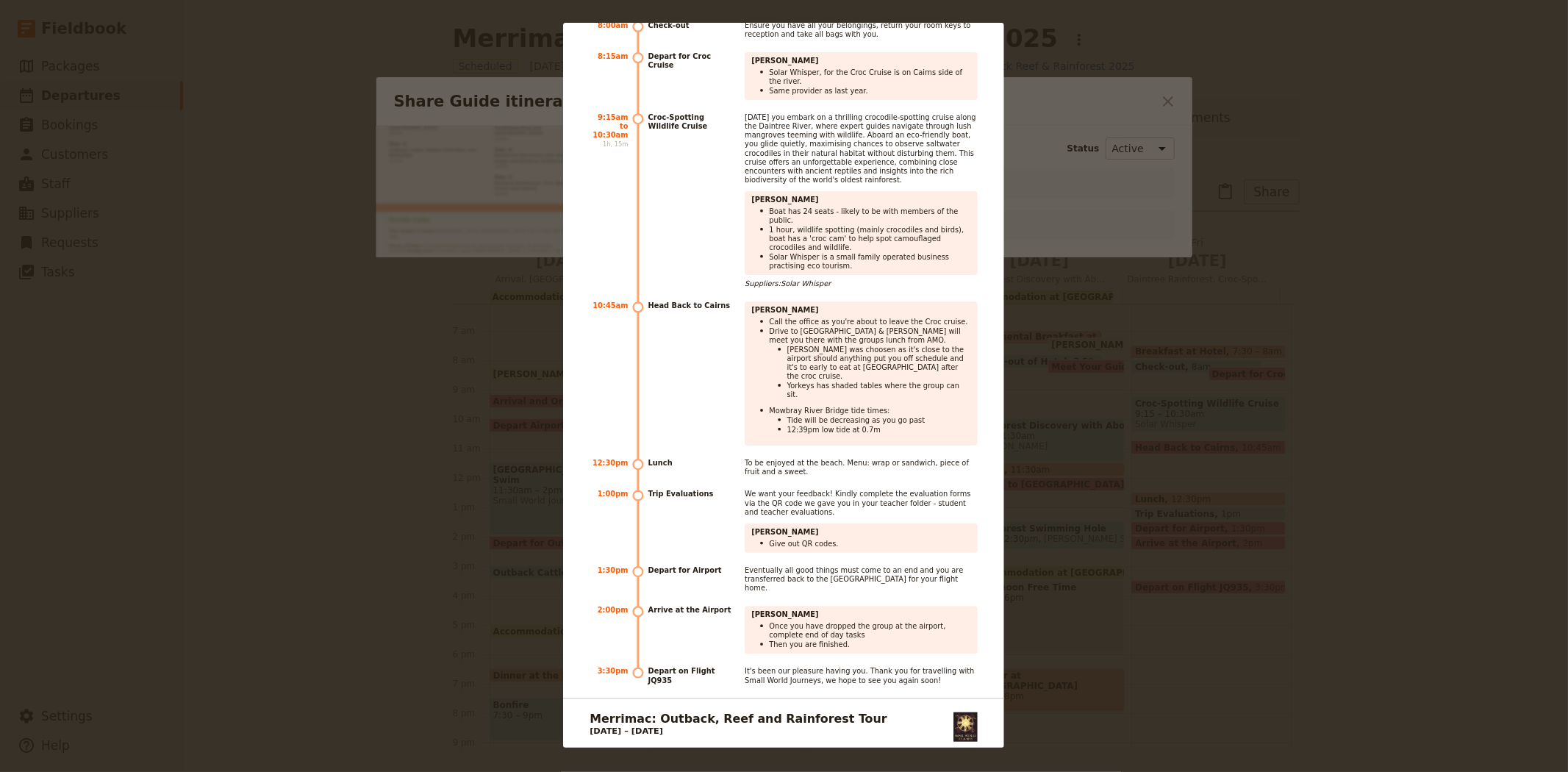
drag, startPoint x: 1106, startPoint y: 295, endPoint x: 1203, endPoint y: 137, distance: 185.4
click at [1106, 295] on div "Merrimac: Outback, Reef and Rainforest Tour [DATE] – [DATE] 07 4054 6693 [EMAIL…" at bounding box center [784, 386] width 1568 height 772
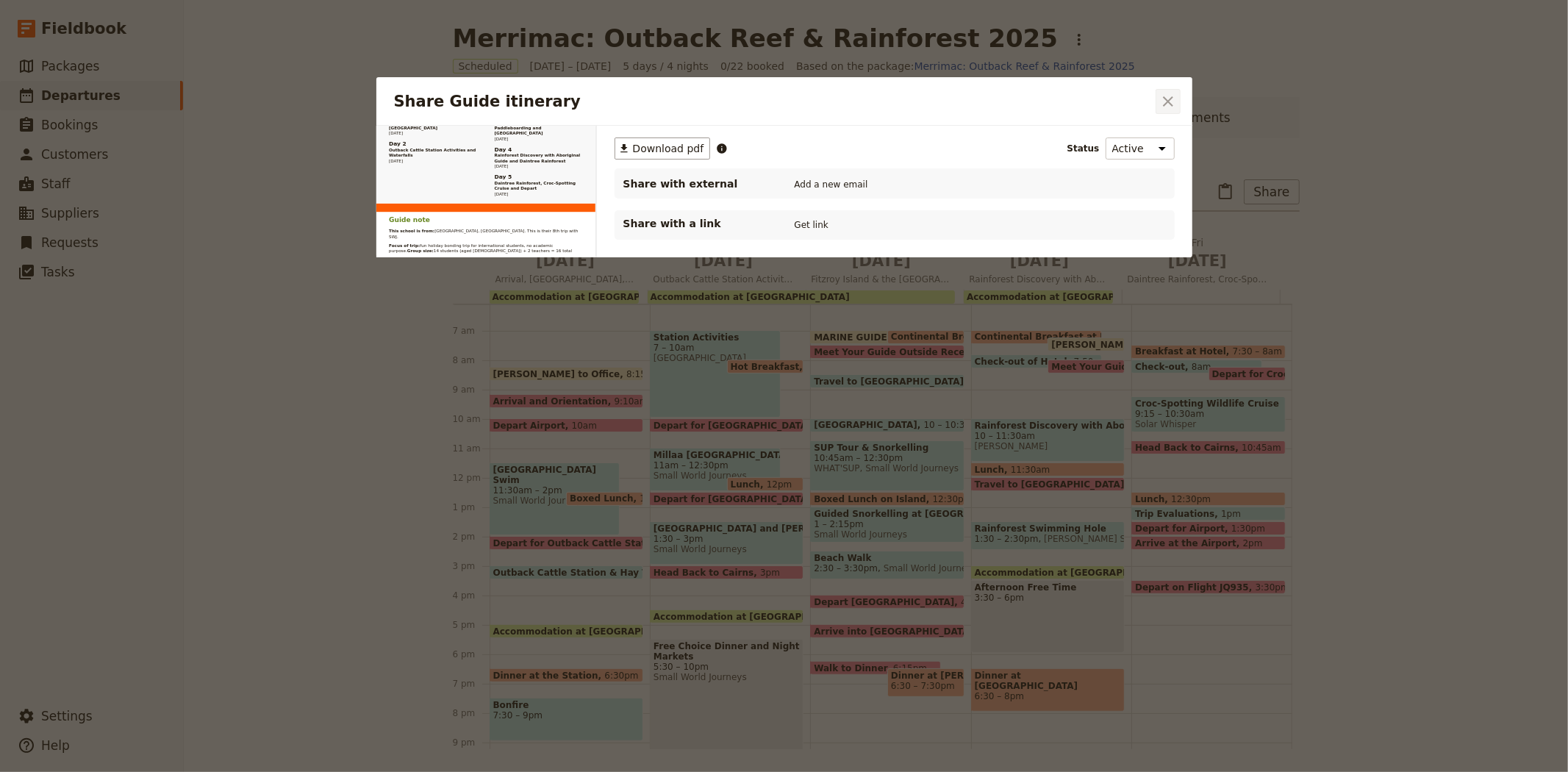
click at [1167, 104] on icon "Close dialog" at bounding box center [1169, 102] width 18 height 18
